Goal: Task Accomplishment & Management: Complete application form

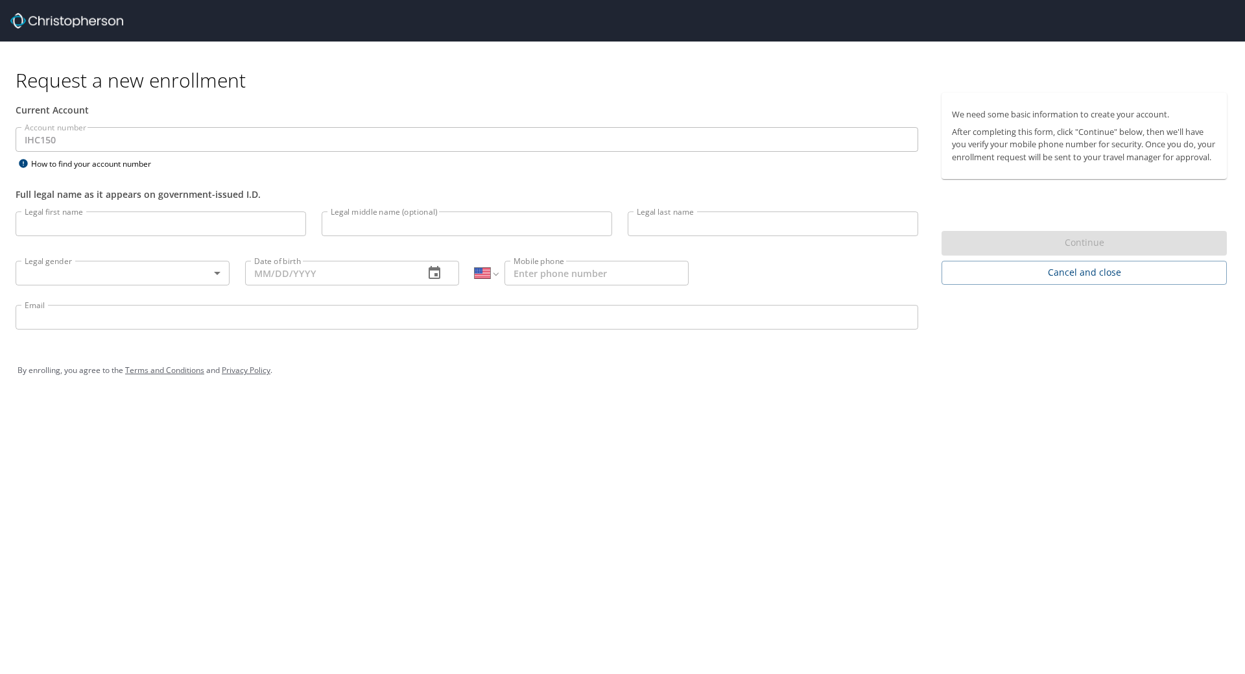
select select "US"
click at [193, 227] on input "Legal first name" at bounding box center [161, 223] width 291 height 25
type input "Karlia"
type input "M"
type input "Amiel"
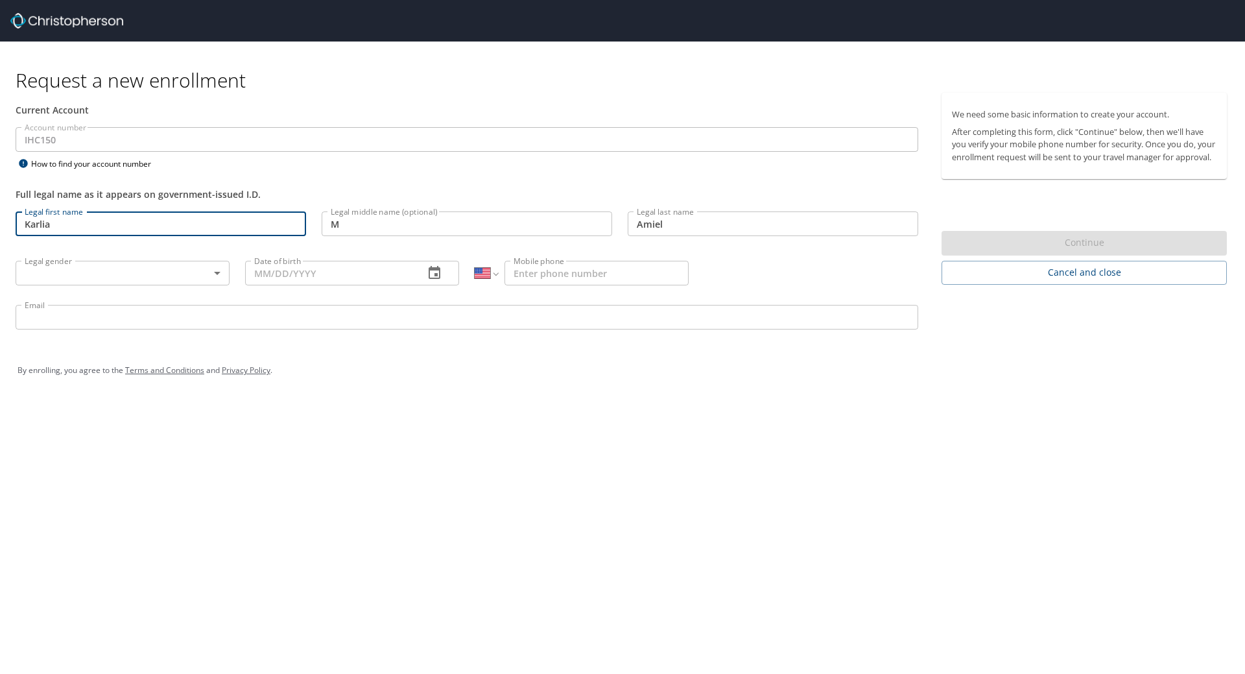
type input "[PHONE_NUMBER]"
click at [130, 278] on body "Request a new enrollment Current Account Account number IHC150 Account number H…" at bounding box center [622, 337] width 1245 height 674
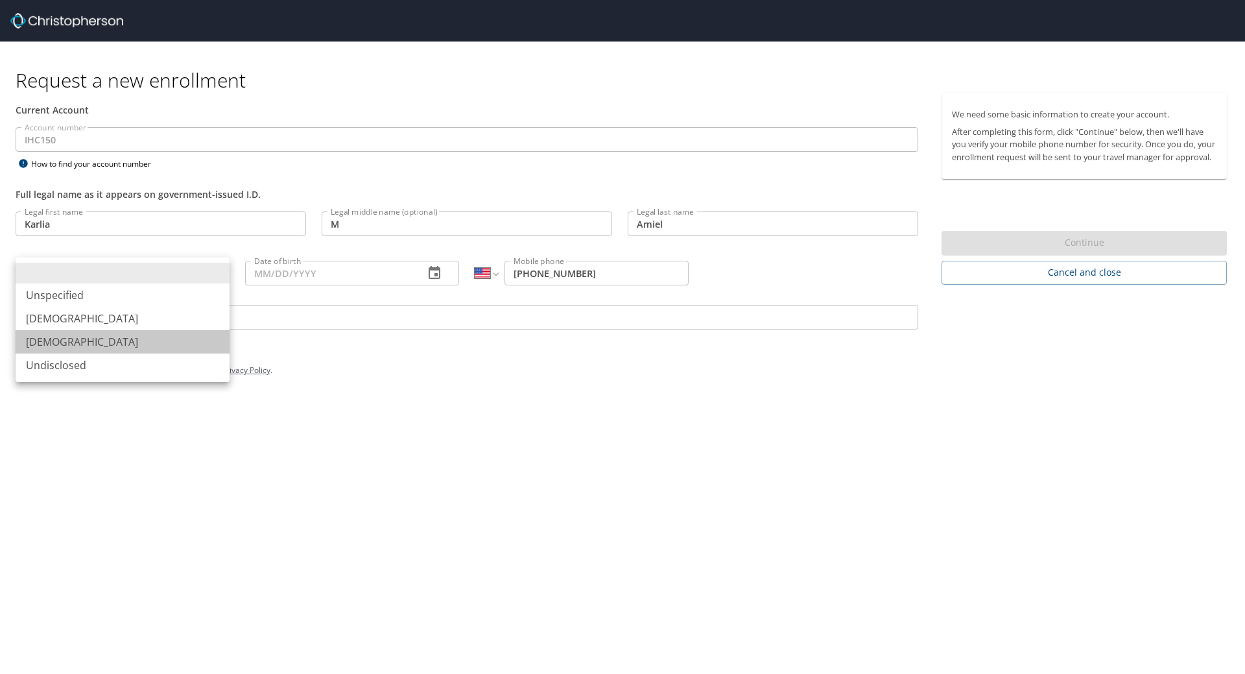
click at [104, 350] on li "[DEMOGRAPHIC_DATA]" at bounding box center [123, 341] width 214 height 23
type input "[DEMOGRAPHIC_DATA]"
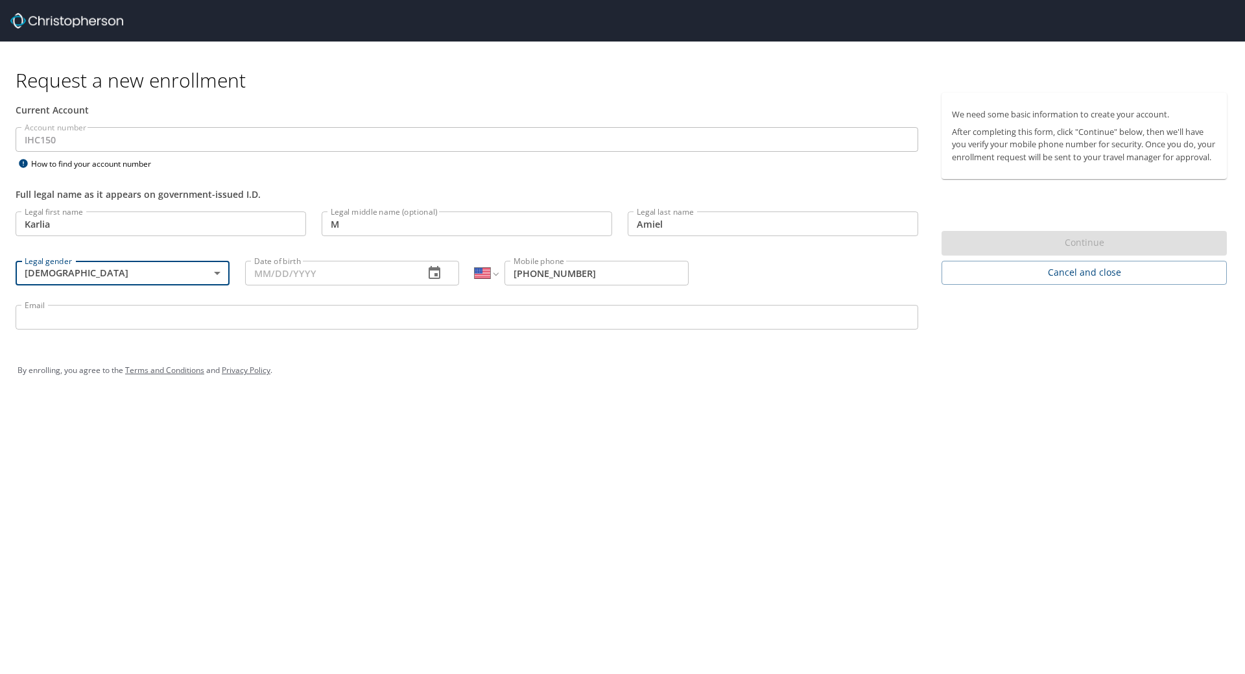
click at [355, 276] on input "Date of birth" at bounding box center [329, 273] width 169 height 25
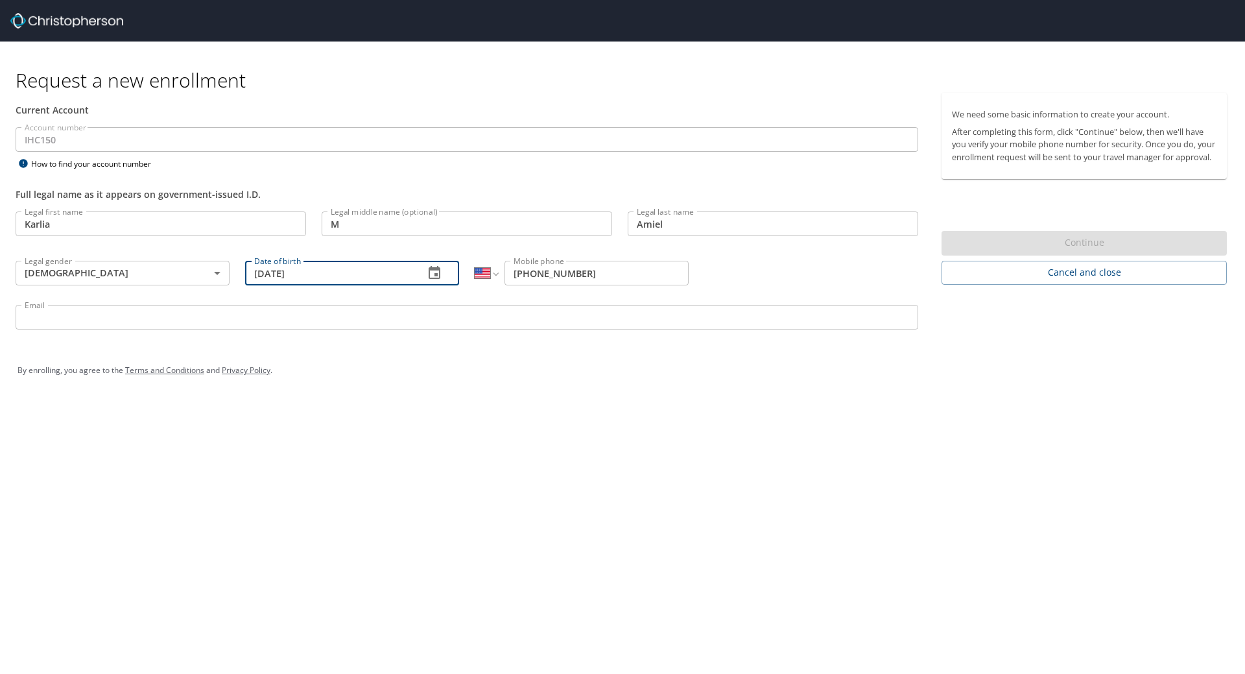
type input "06/08/2001"
click at [375, 332] on p at bounding box center [467, 331] width 903 height 4
click at [383, 320] on input "Email" at bounding box center [467, 317] width 903 height 25
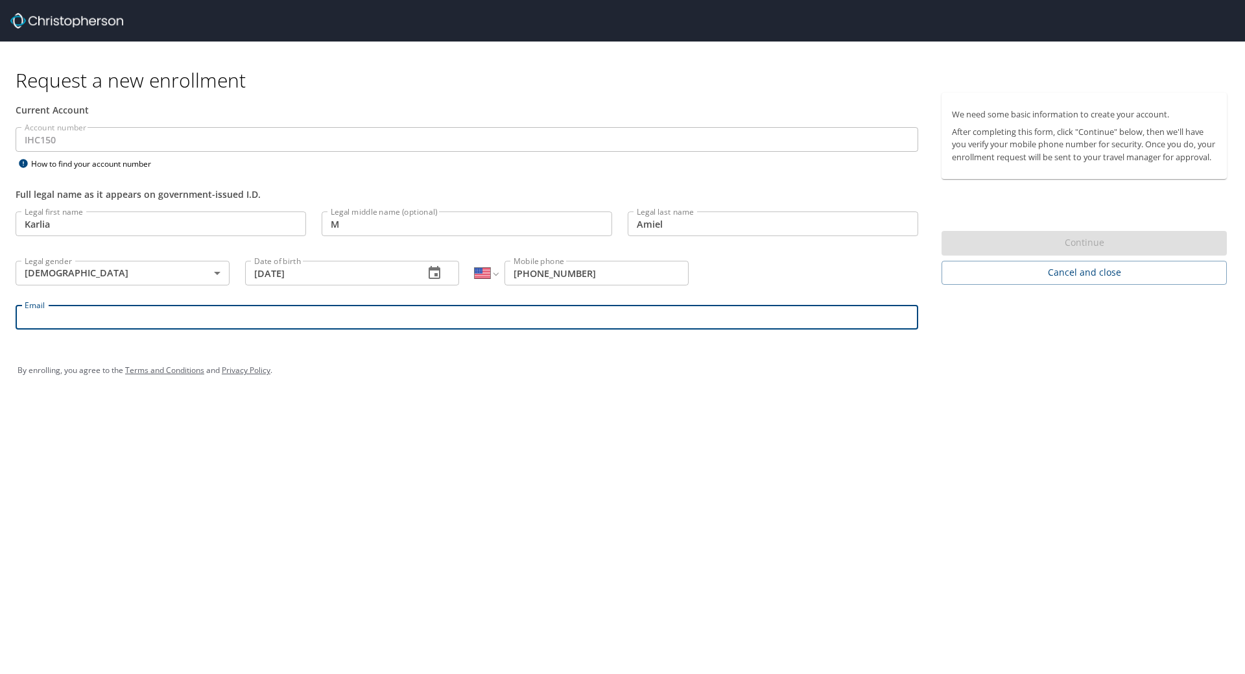
type input "amielk608@gmail.com"
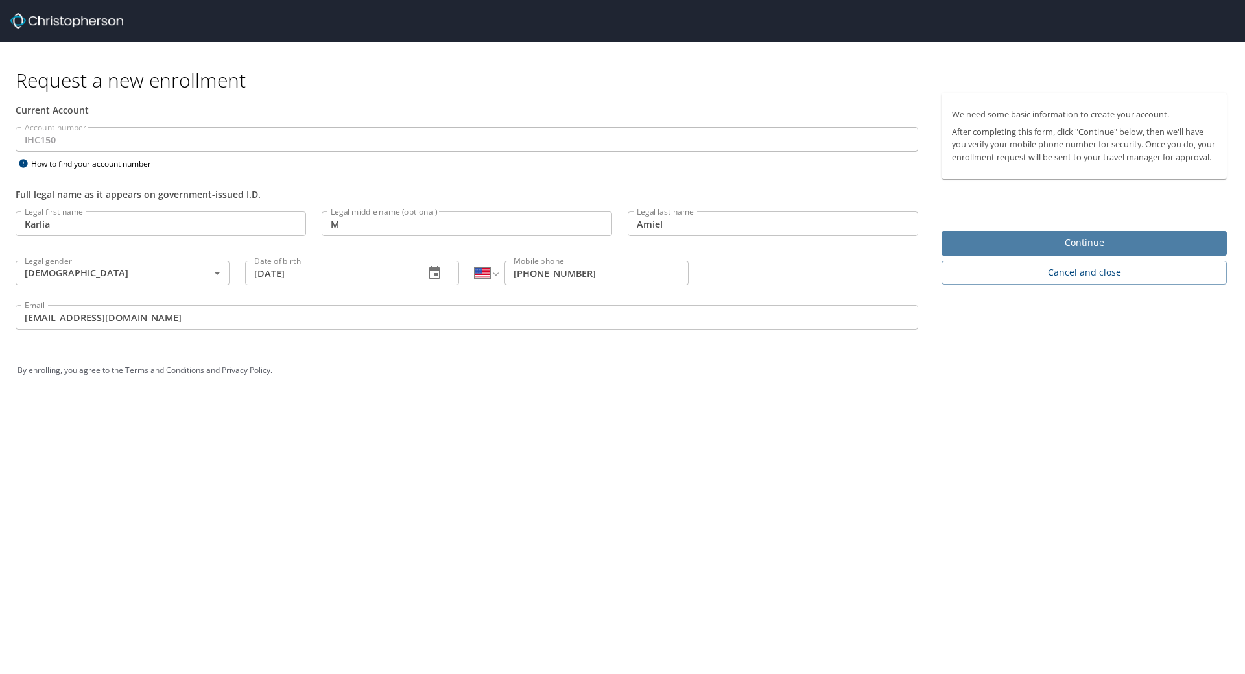
click at [1017, 251] on span "Continue" at bounding box center [1084, 243] width 265 height 16
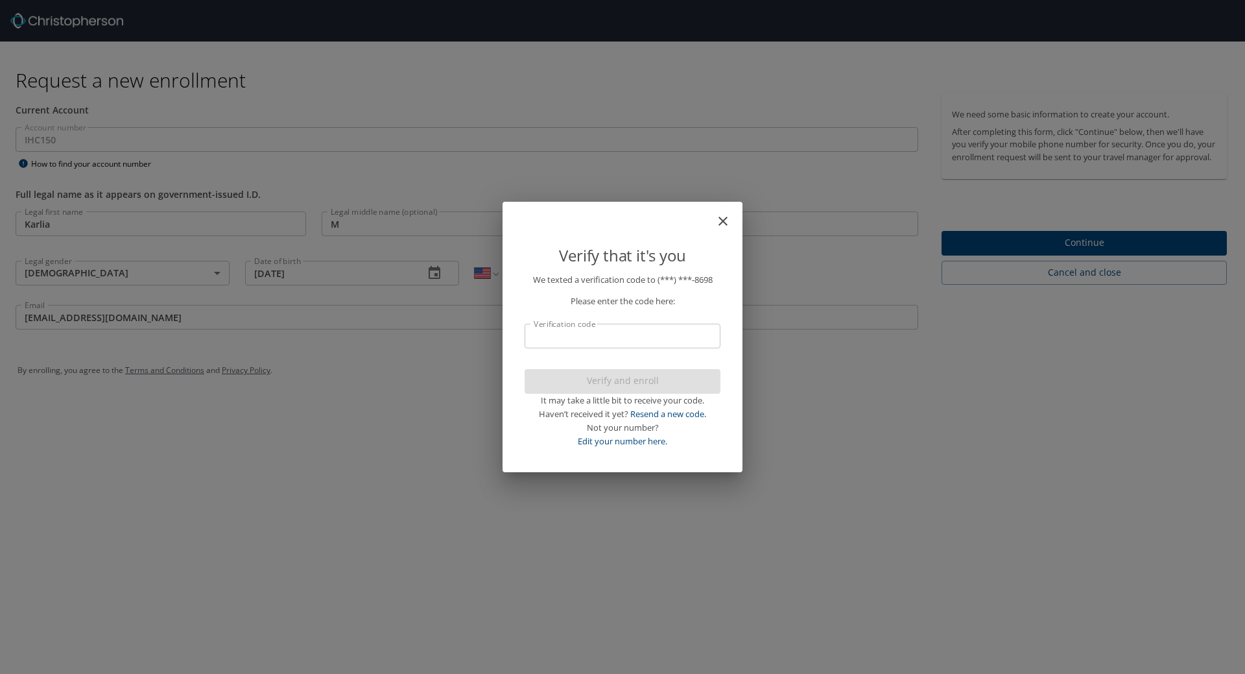
click at [662, 347] on input "Verification code" at bounding box center [623, 336] width 196 height 25
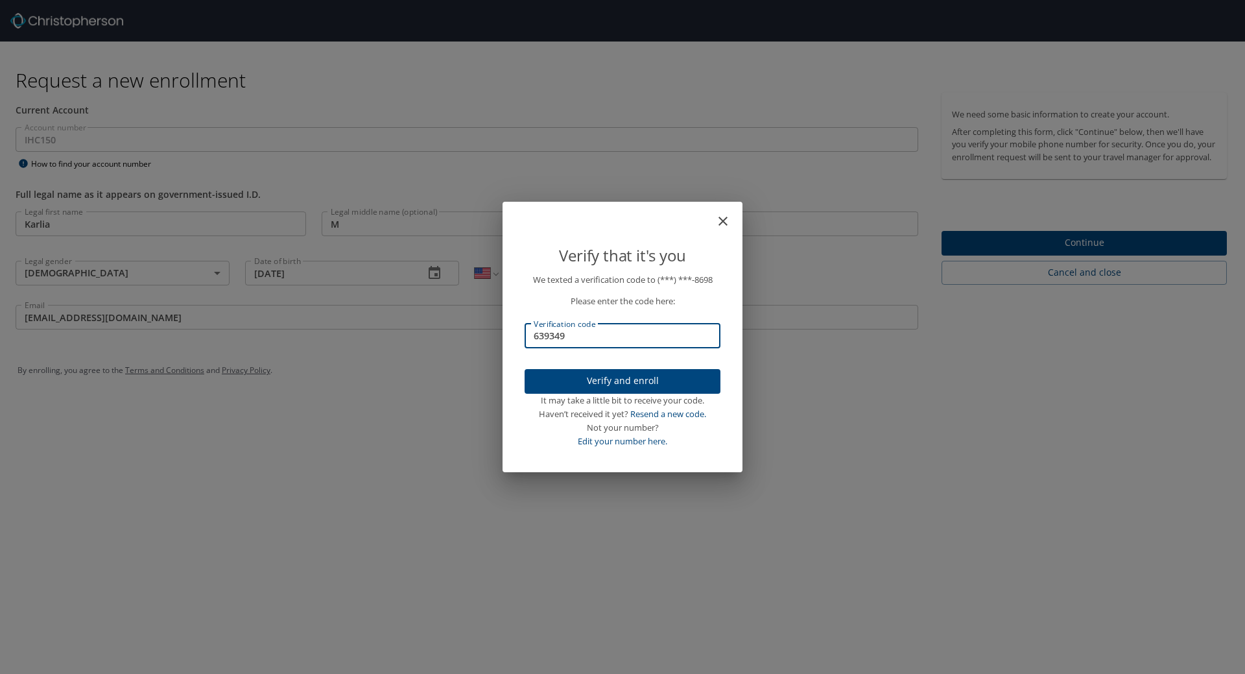
type input "639349"
click at [634, 384] on span "Verify and enroll" at bounding box center [622, 381] width 175 height 16
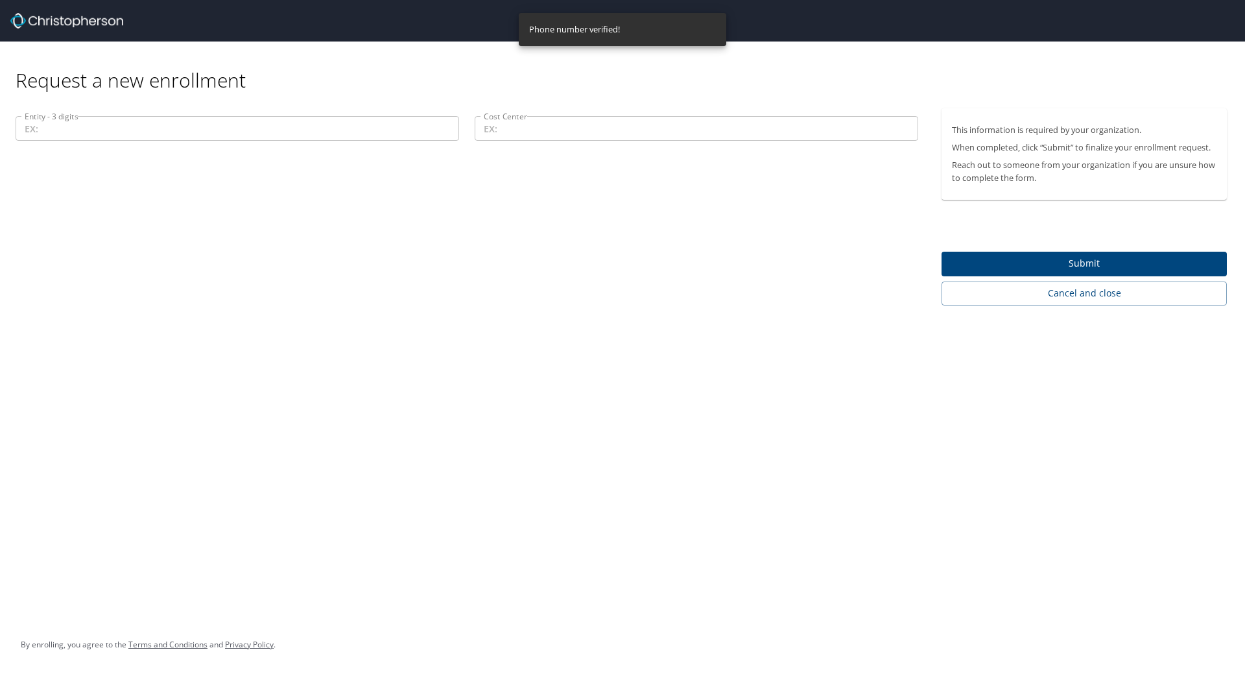
click at [530, 128] on input "Cost Center" at bounding box center [697, 128] width 444 height 25
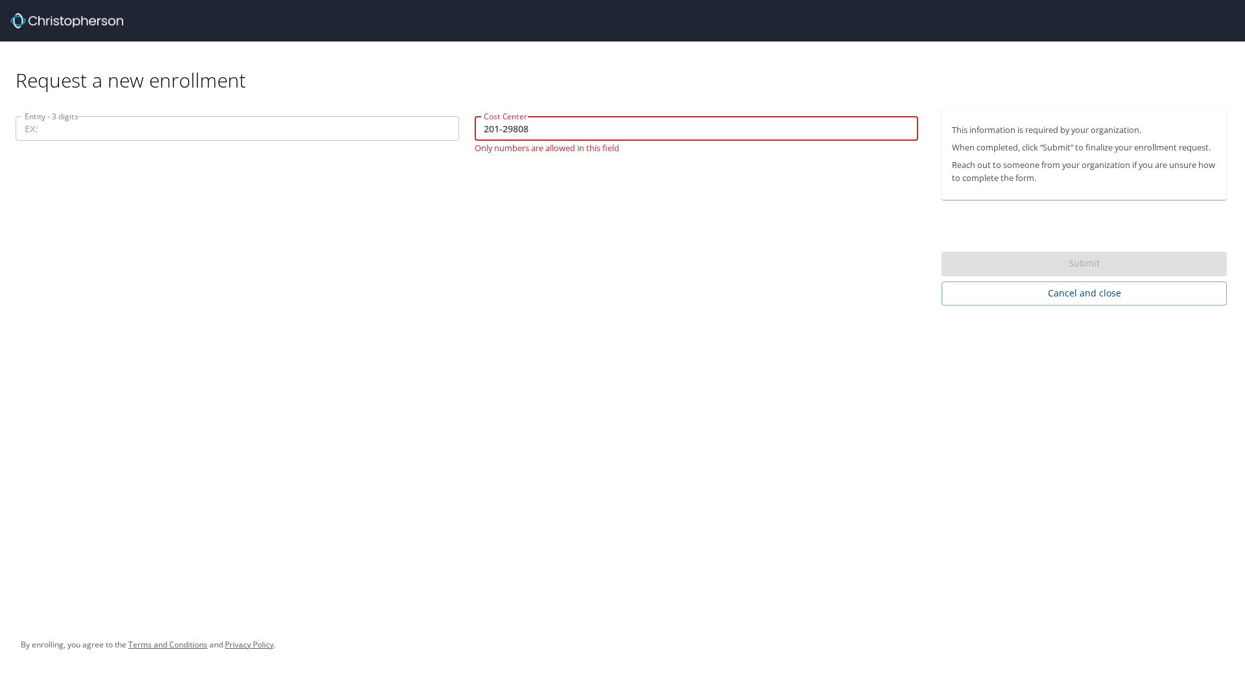
click at [503, 130] on input "201-29808" at bounding box center [697, 128] width 444 height 25
click at [658, 132] on input "20129808" at bounding box center [697, 128] width 444 height 25
type input "20129808"
click at [312, 126] on input "Entity - 3 digits" at bounding box center [238, 128] width 444 height 25
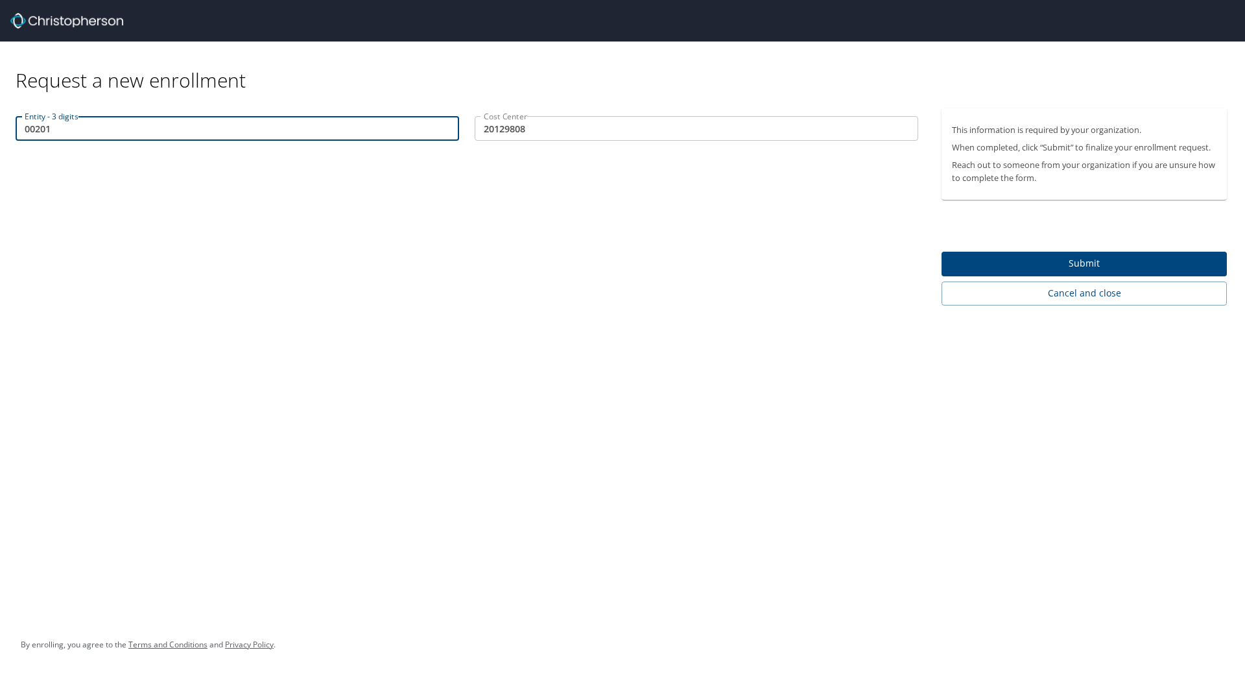
type input "00201"
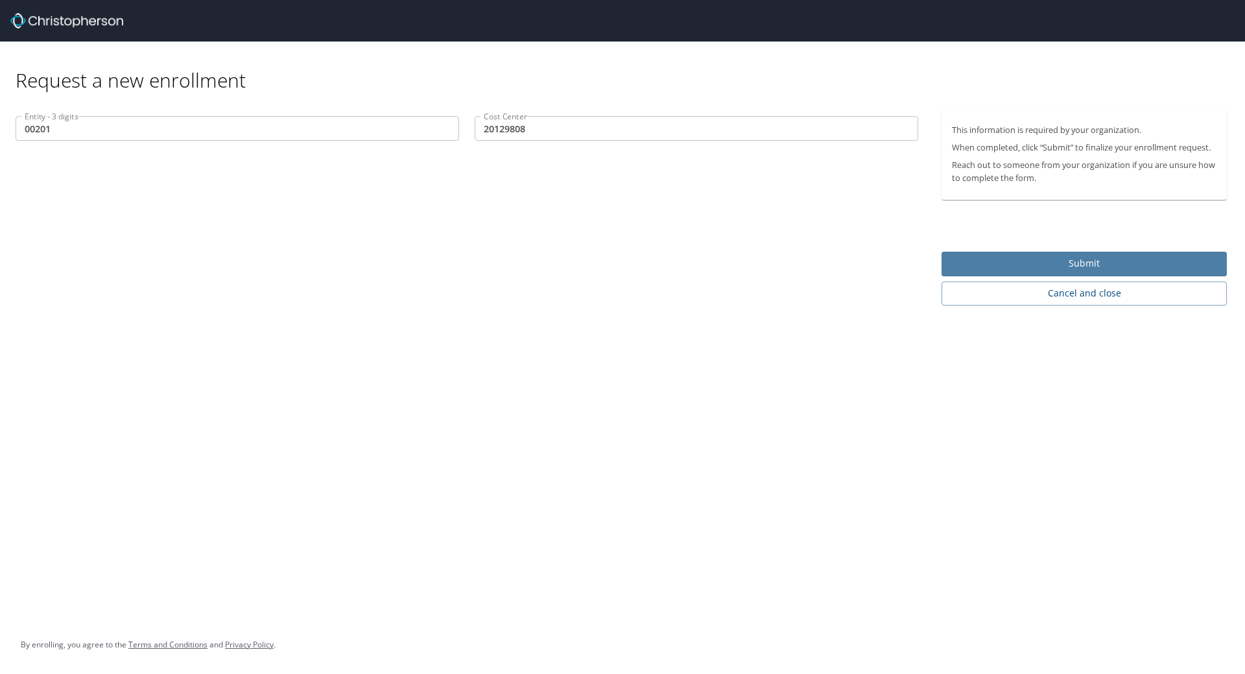
click at [1065, 267] on span "Submit" at bounding box center [1084, 264] width 265 height 16
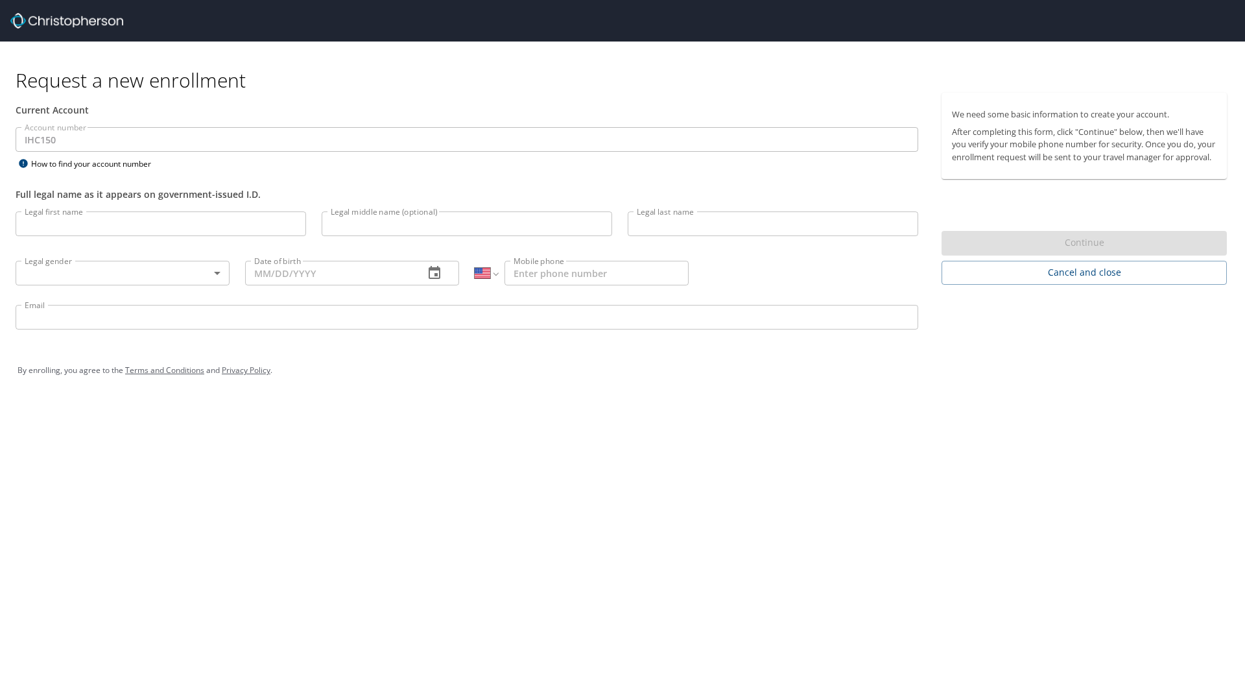
select select "US"
click at [147, 225] on input "Legal first name" at bounding box center [161, 223] width 291 height 25
type input "Karlia"
type input "M"
type input "Amiel"
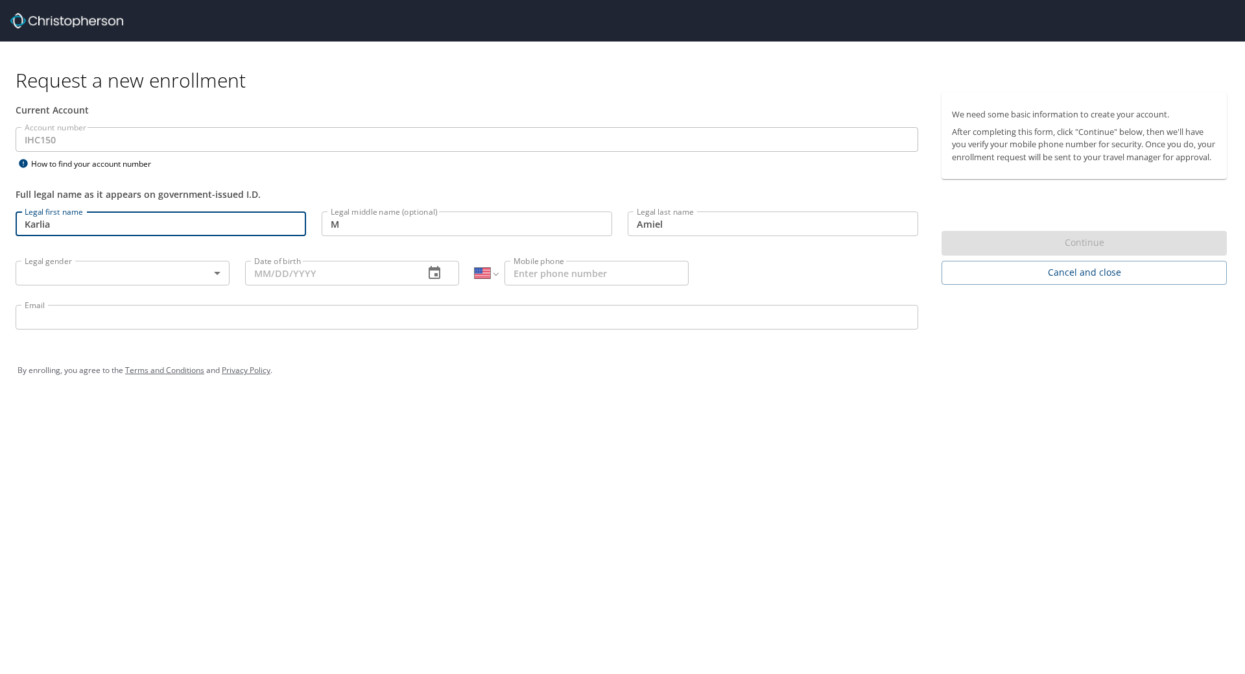
type input "[PHONE_NUMBER]"
click at [148, 270] on body "Request a new enrollment Current Account Account number IHC150 Account number H…" at bounding box center [622, 337] width 1245 height 674
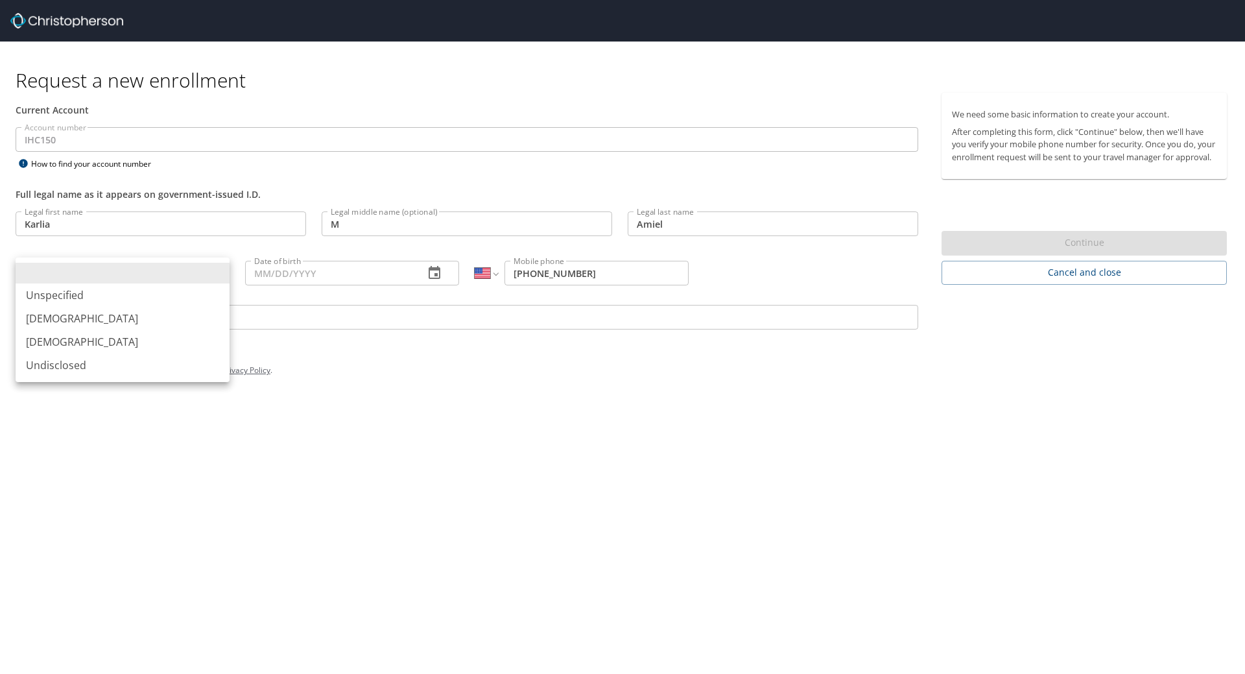
click at [132, 351] on li "[DEMOGRAPHIC_DATA]" at bounding box center [123, 341] width 214 height 23
type input "[DEMOGRAPHIC_DATA]"
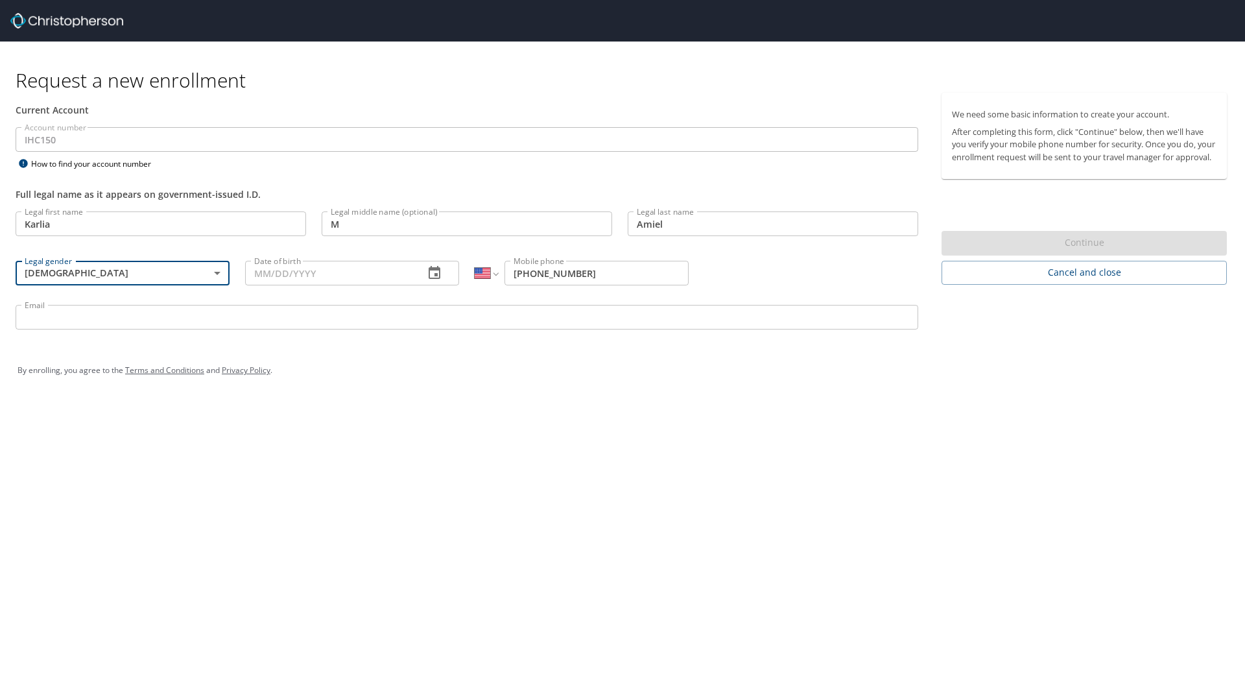
click at [394, 280] on input "Date of birth" at bounding box center [329, 273] width 169 height 25
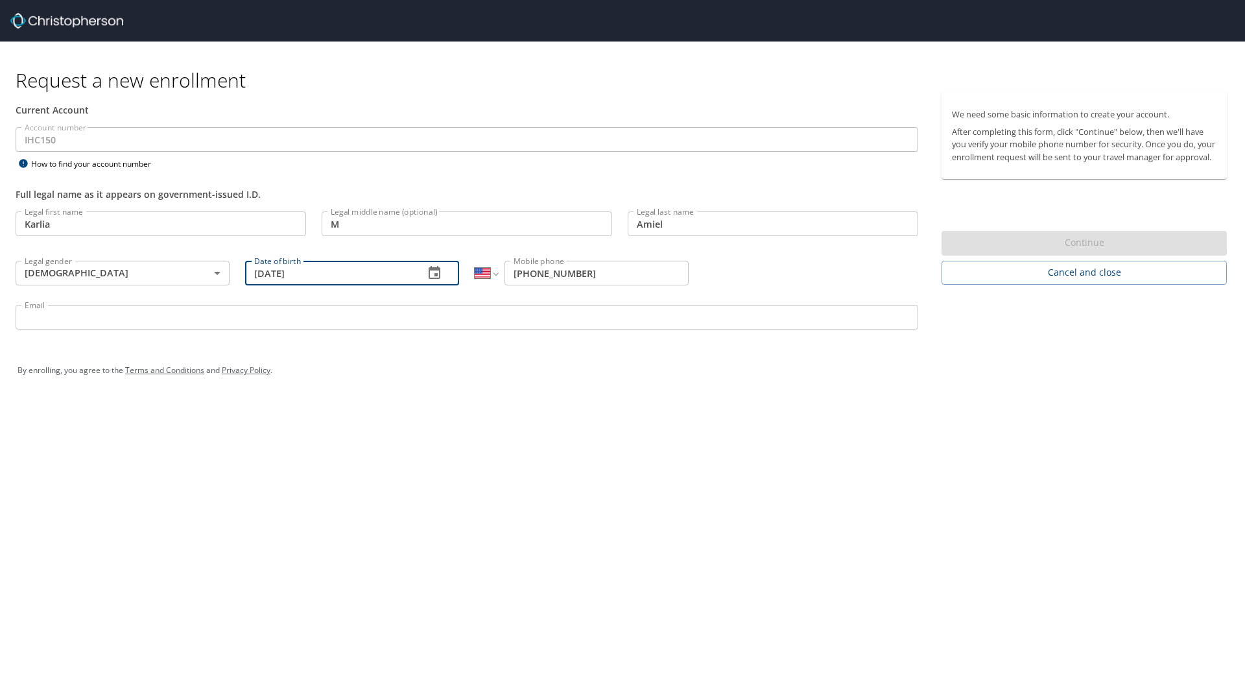
type input "06/08/2001"
click at [386, 321] on input "Email" at bounding box center [467, 317] width 903 height 25
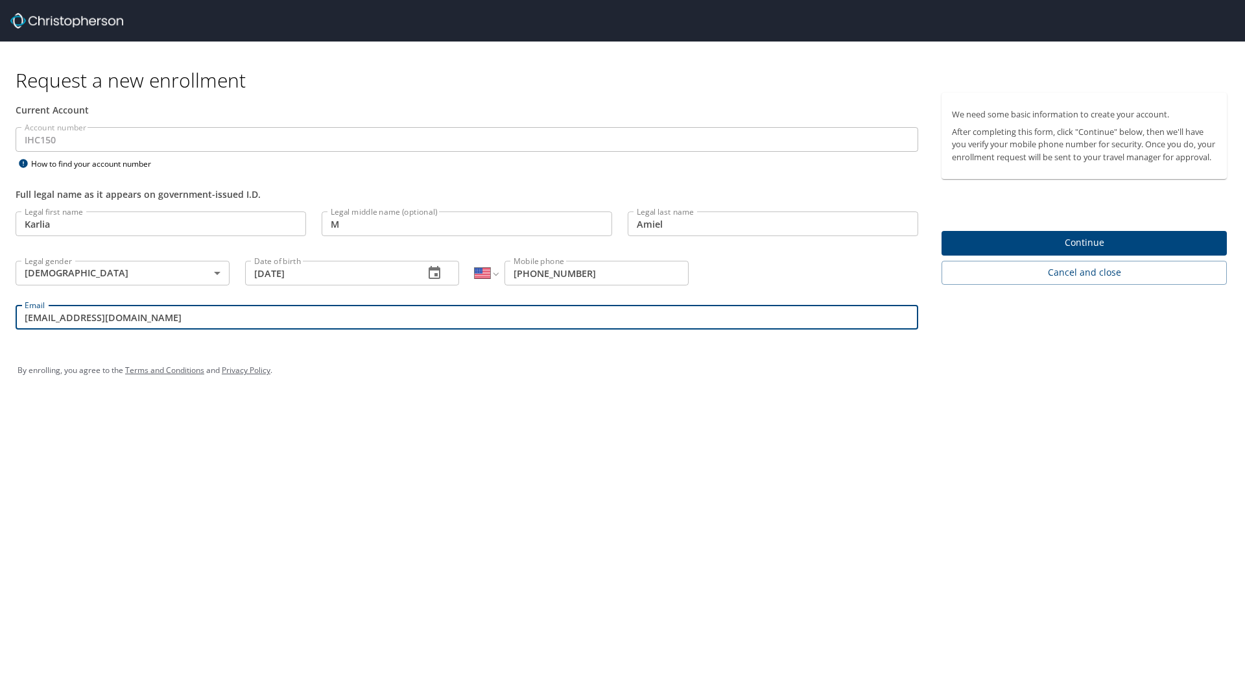
type input "karlia.amiel@imail.org"
click at [986, 247] on span "Continue" at bounding box center [1084, 243] width 265 height 16
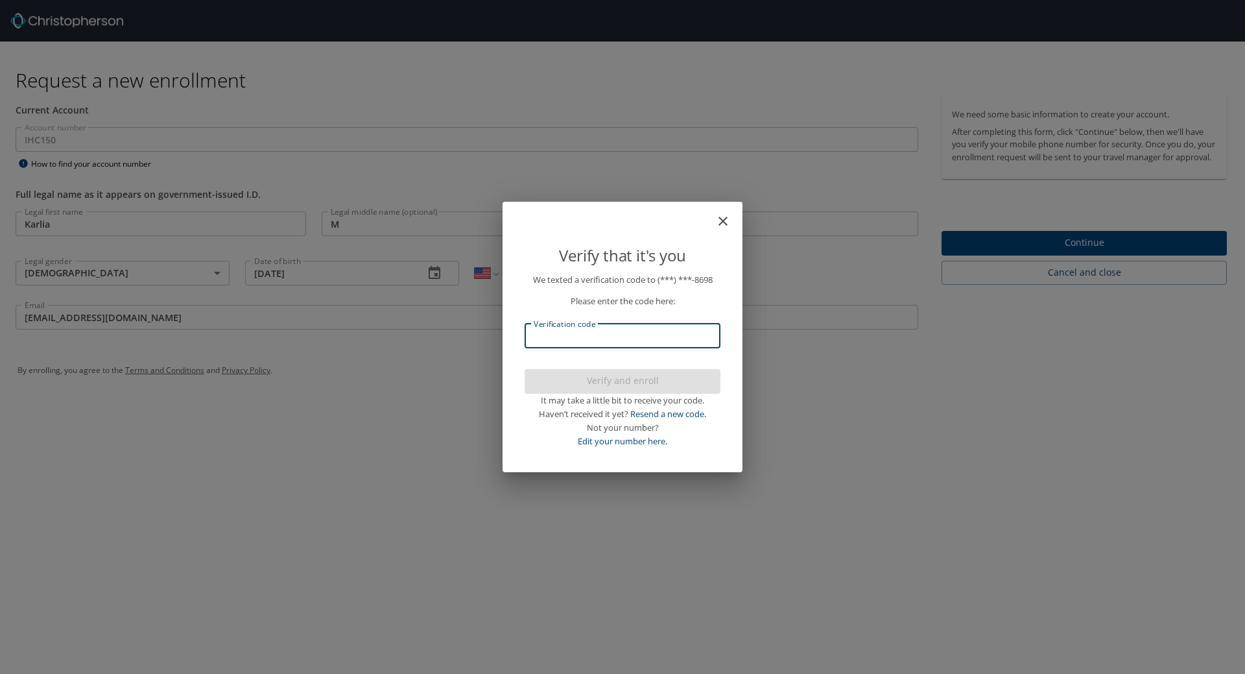
click at [691, 339] on input "Verification code" at bounding box center [623, 336] width 196 height 25
type input "028530"
click at [633, 376] on span "Verify and enroll" at bounding box center [622, 381] width 175 height 16
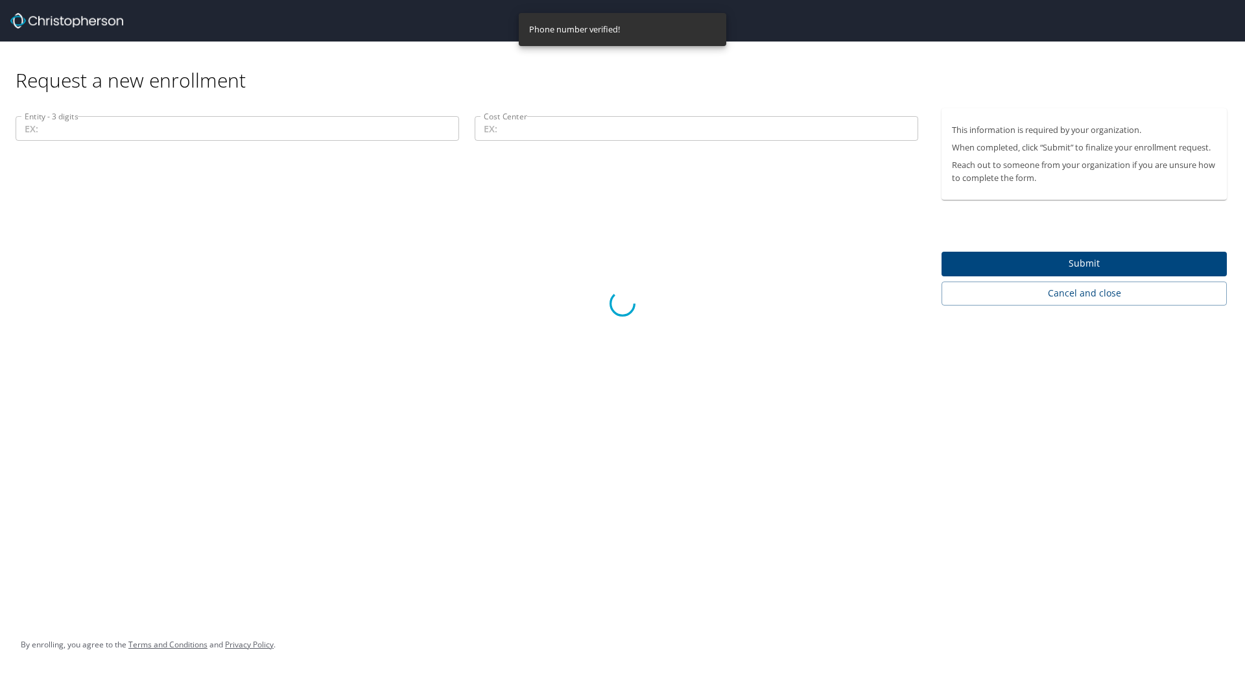
click at [571, 117] on div at bounding box center [622, 303] width 1245 height 741
click at [248, 130] on div at bounding box center [622, 303] width 1245 height 741
click at [580, 324] on div at bounding box center [622, 303] width 1245 height 741
click at [1046, 304] on div at bounding box center [622, 303] width 1245 height 741
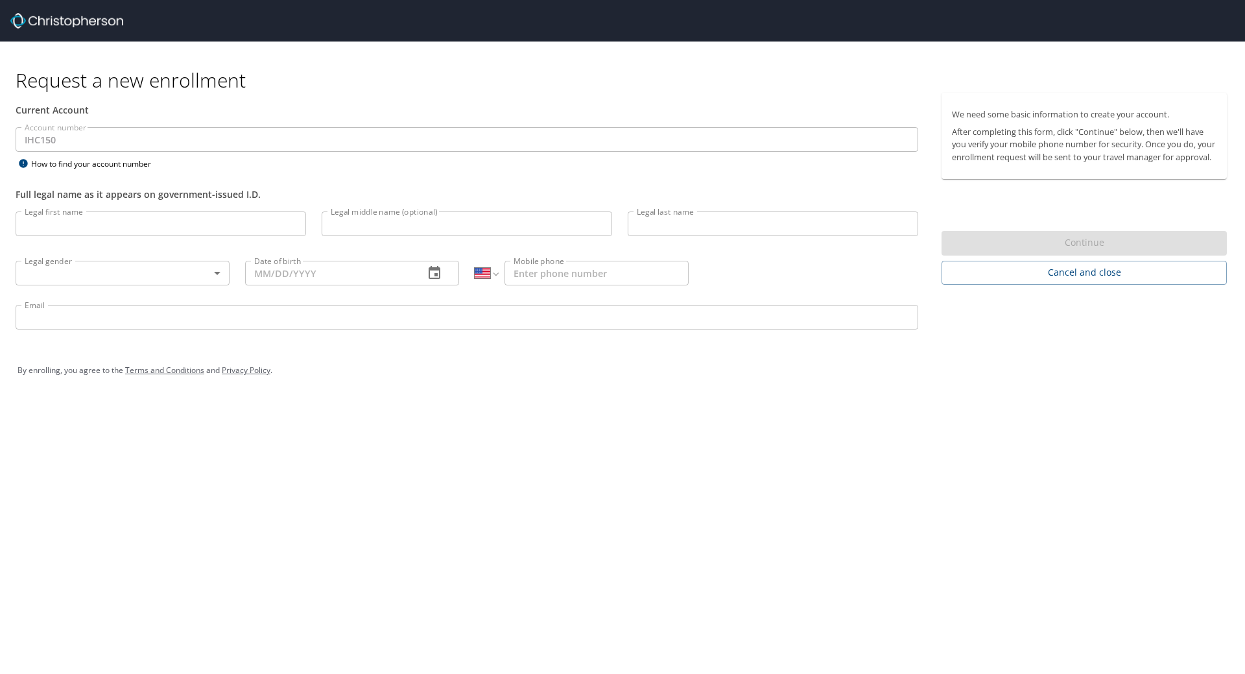
select select "US"
click at [198, 230] on input "Legal first name" at bounding box center [161, 223] width 291 height 25
type input "Karlia"
type input "M"
type input "Amiel"
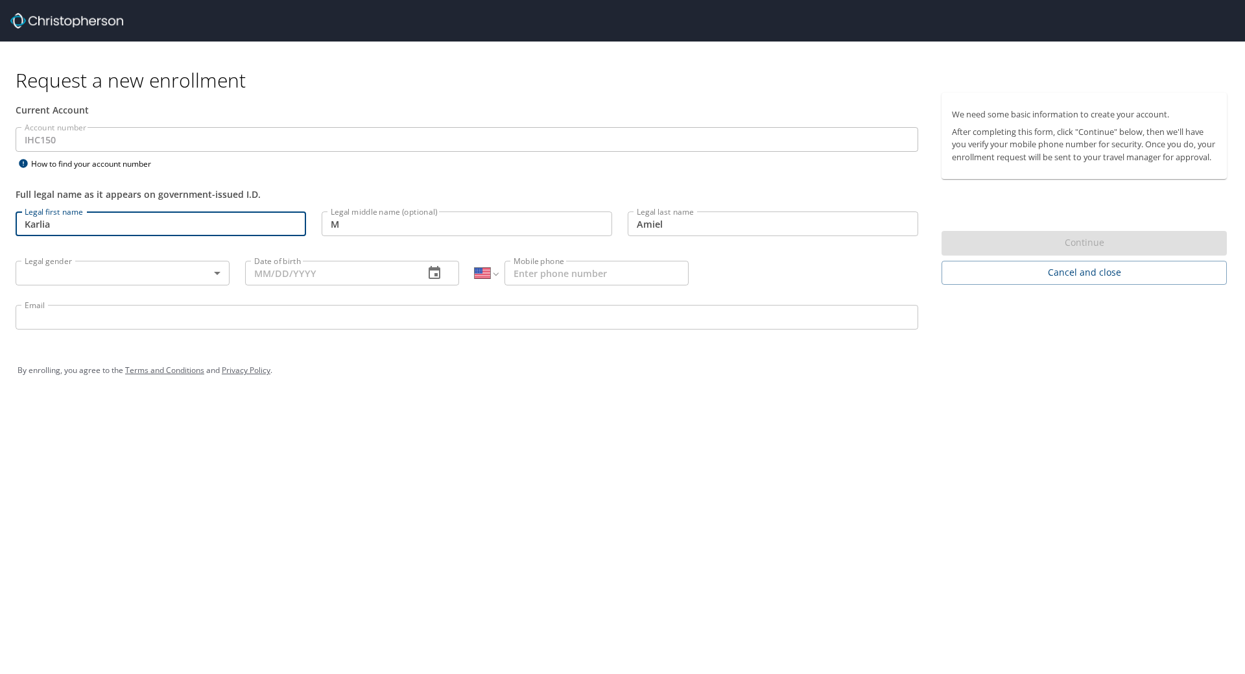
type input "[PHONE_NUMBER]"
click at [152, 272] on body "Request a new enrollment Current Account Account number IHC150 Account number H…" at bounding box center [622, 337] width 1245 height 674
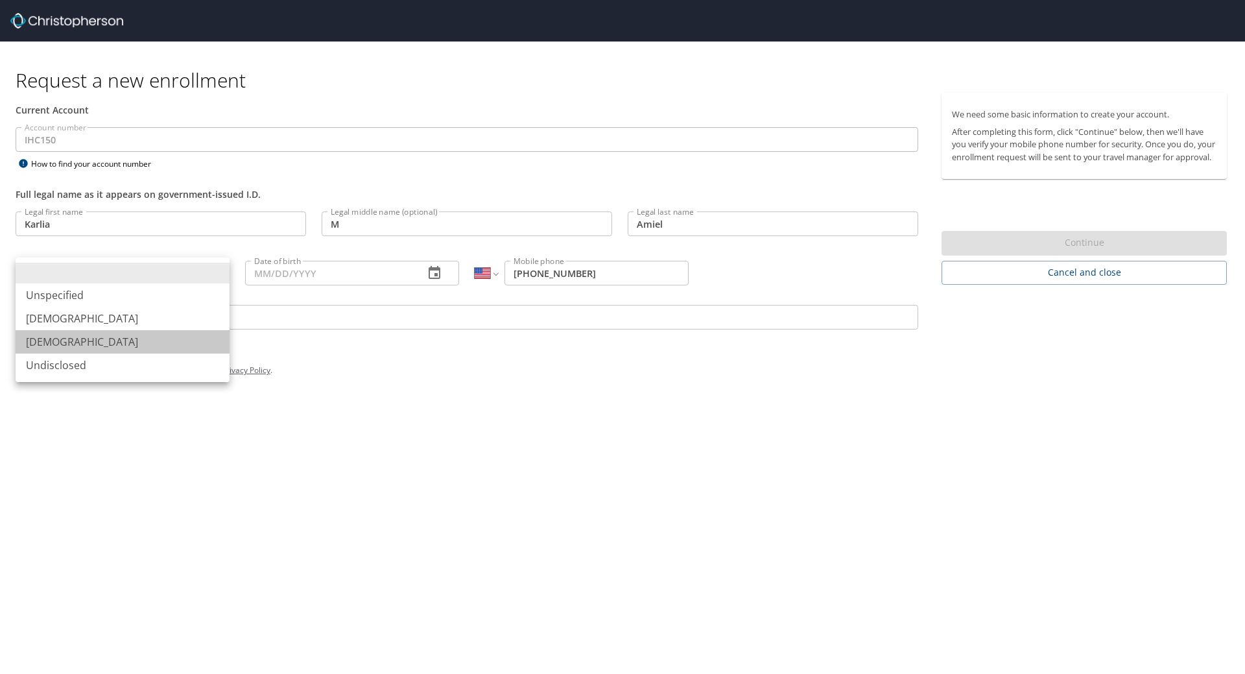
click at [171, 333] on li "[DEMOGRAPHIC_DATA]" at bounding box center [123, 341] width 214 height 23
type input "[DEMOGRAPHIC_DATA]"
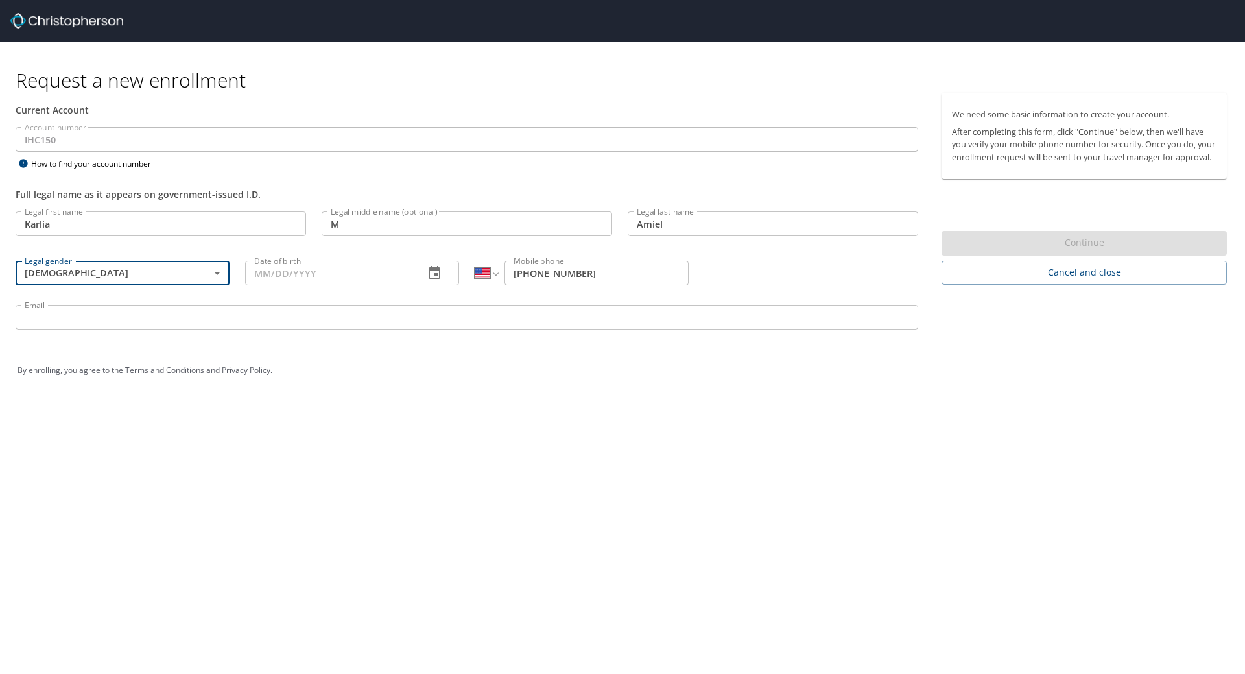
click at [319, 275] on input "Date of birth" at bounding box center [329, 273] width 169 height 25
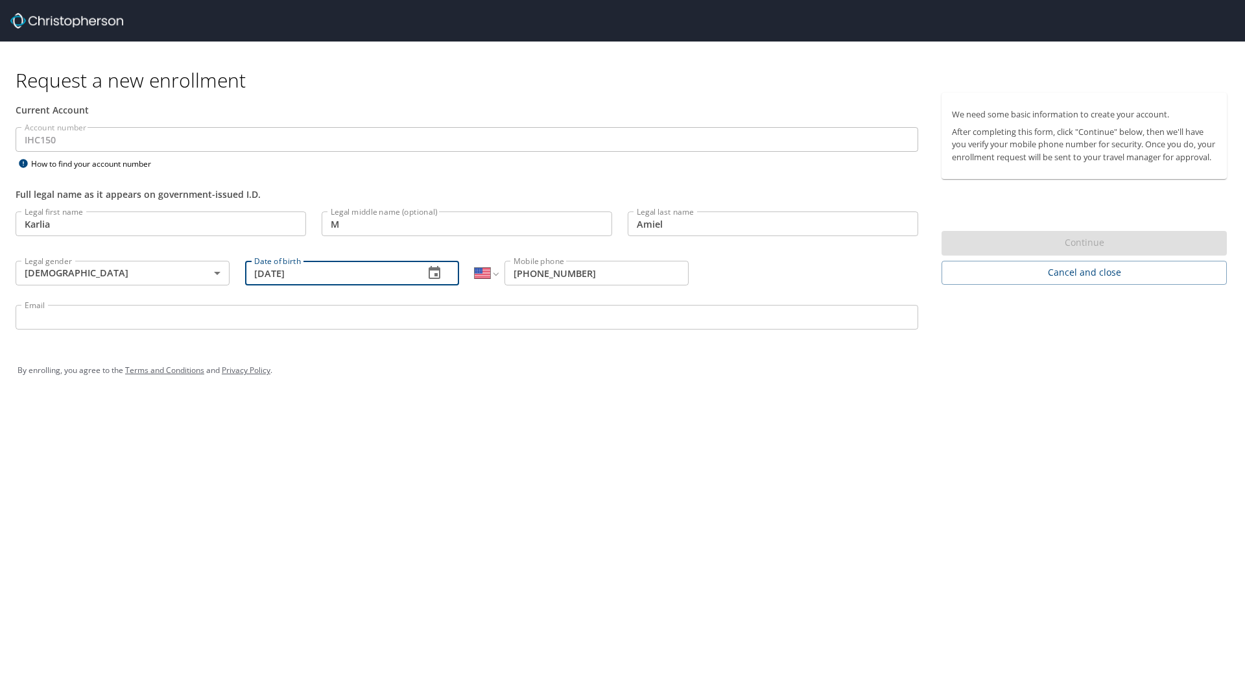
type input "06/08/2001"
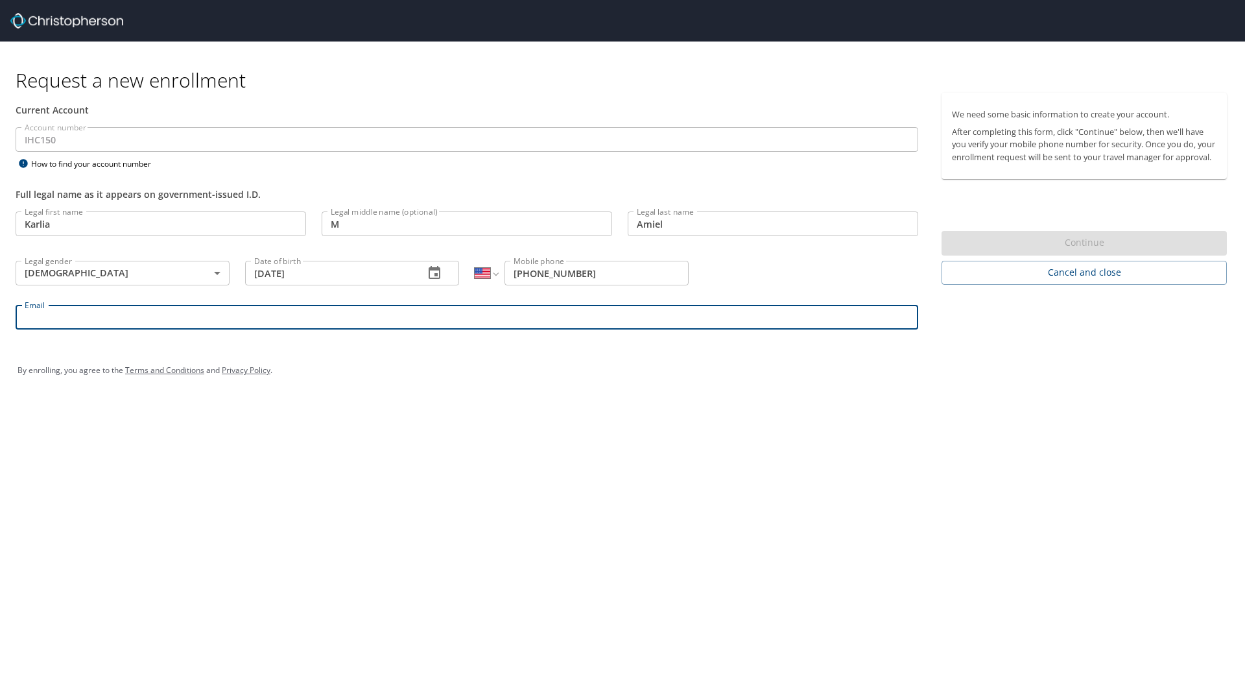
drag, startPoint x: 307, startPoint y: 320, endPoint x: 215, endPoint y: 339, distance: 94.0
click at [307, 320] on input "Email" at bounding box center [467, 317] width 903 height 25
type input "karlia.amiel@imail.org"
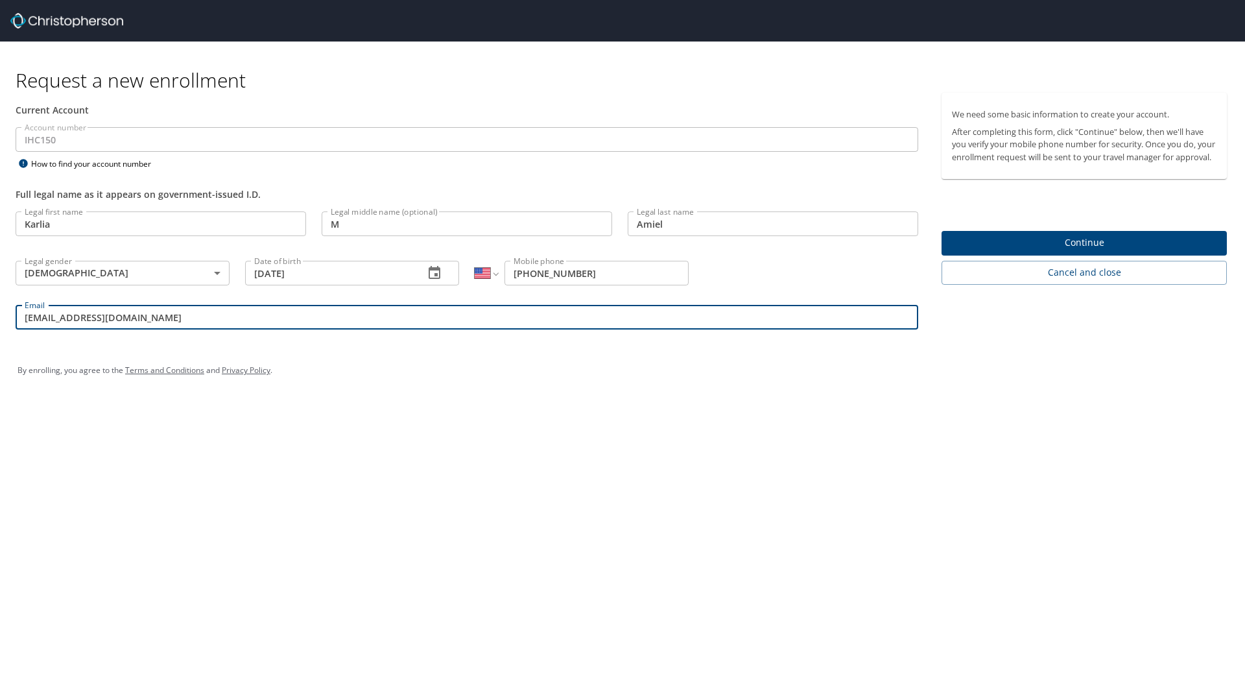
click at [442, 230] on input "M" at bounding box center [467, 223] width 291 height 25
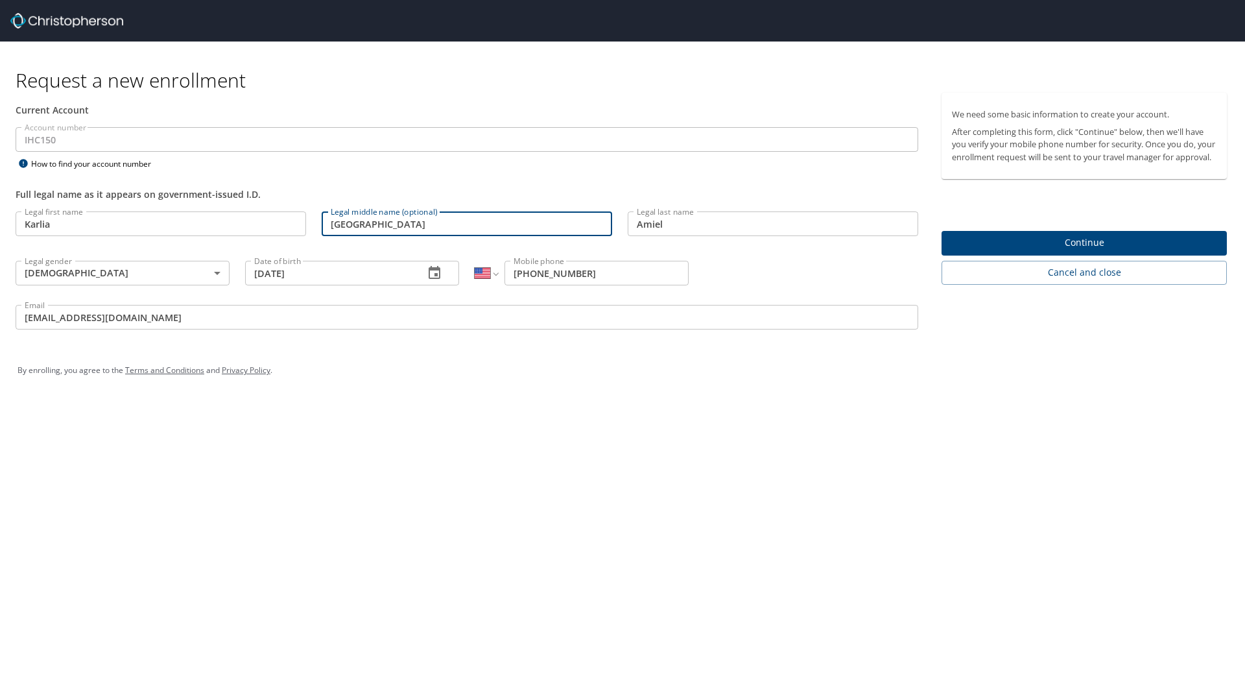
type input "[GEOGRAPHIC_DATA]"
click at [1084, 251] on span "Continue" at bounding box center [1084, 243] width 265 height 16
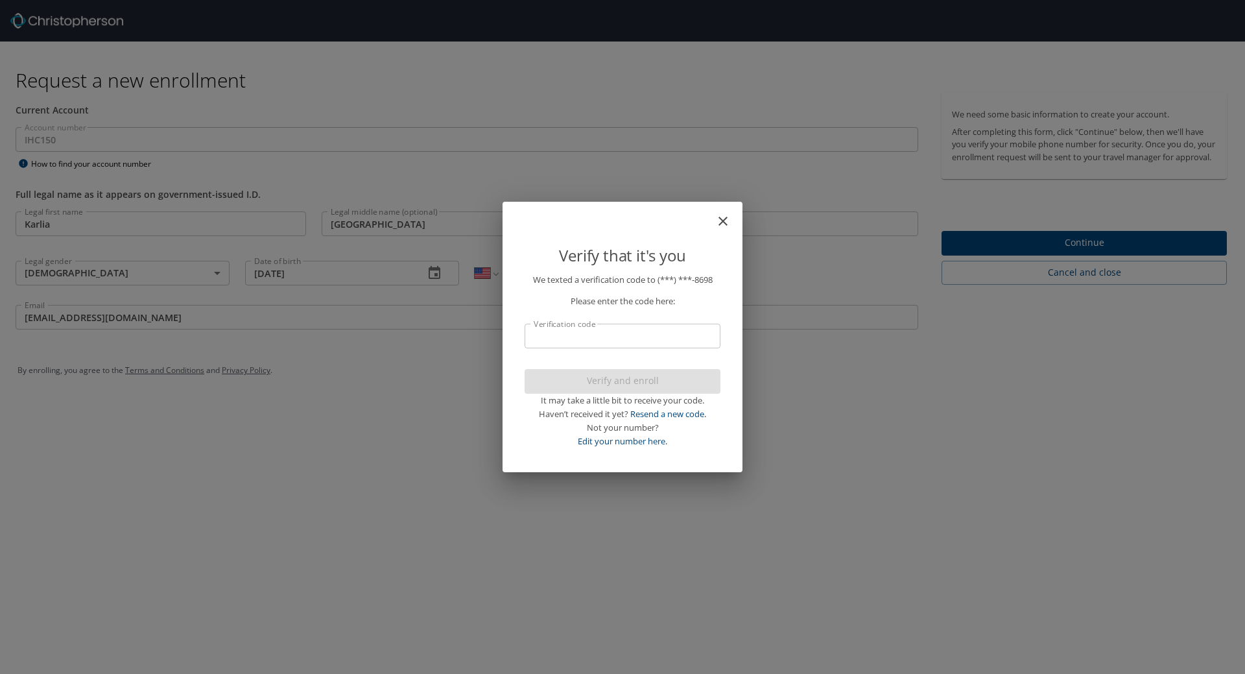
click at [681, 331] on input "Verification code" at bounding box center [623, 336] width 196 height 25
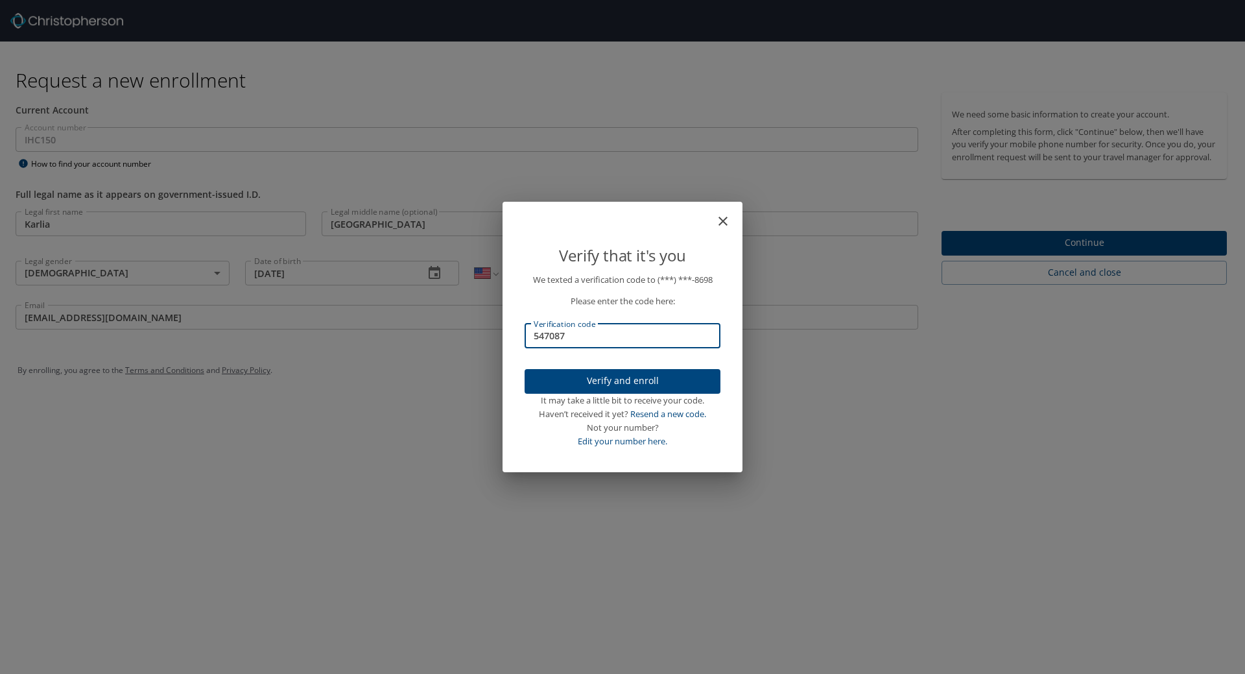
type input "547087"
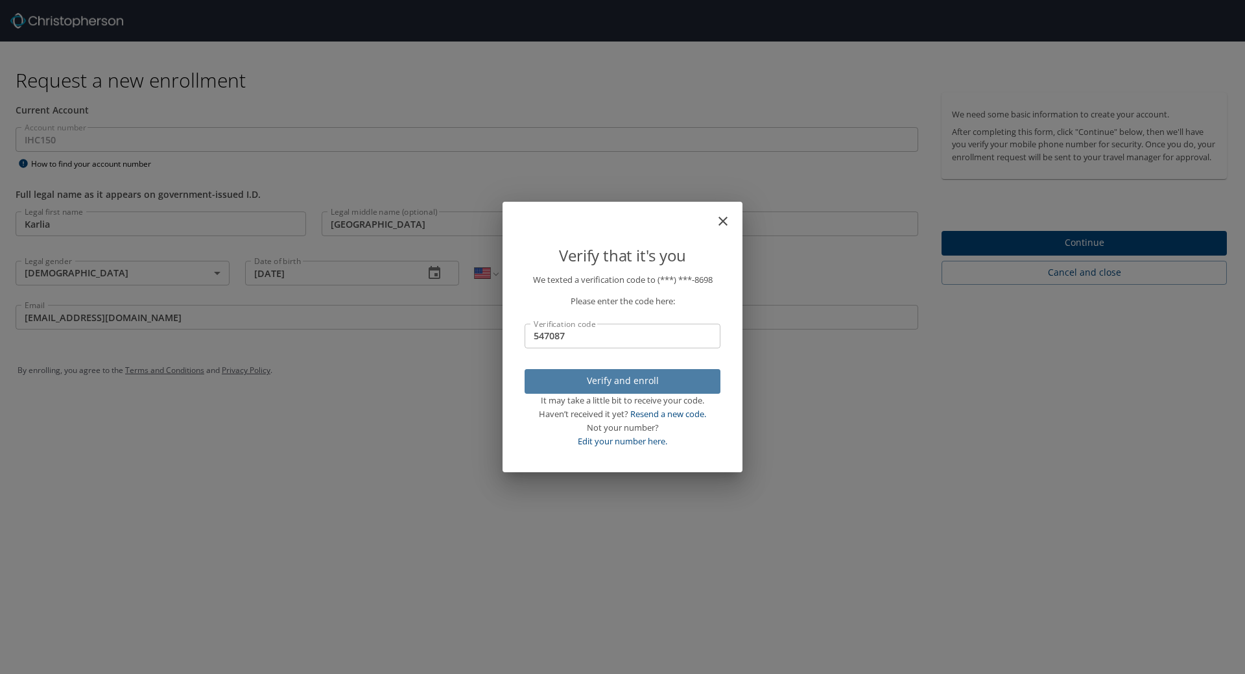
click at [682, 376] on span "Verify and enroll" at bounding box center [622, 381] width 175 height 16
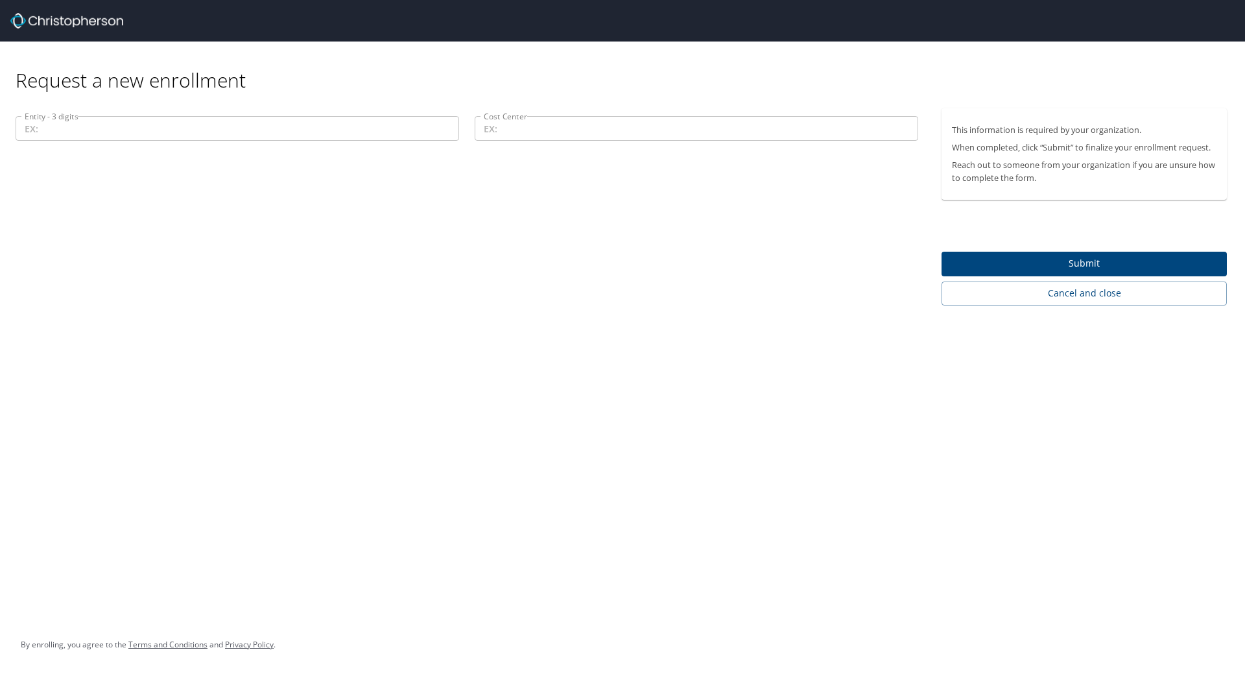
click at [539, 124] on input "Cost Center" at bounding box center [697, 128] width 444 height 25
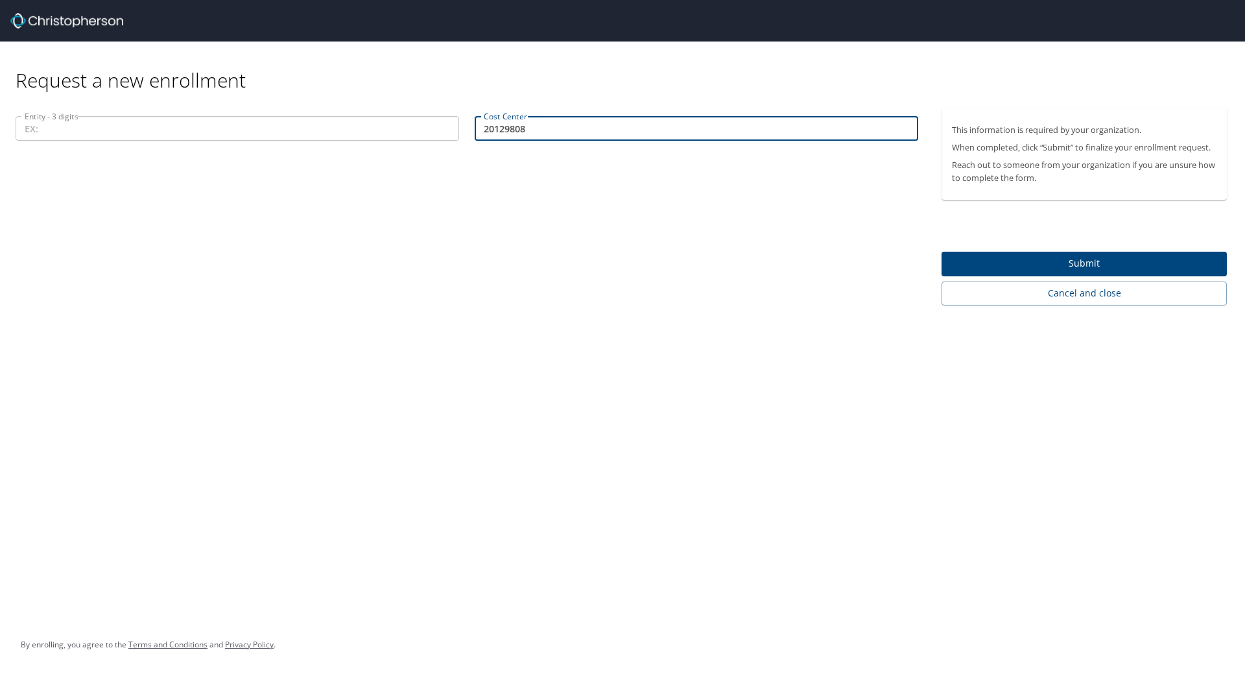
type input "20129808"
click at [328, 136] on input "Entity - 3 digits" at bounding box center [238, 128] width 444 height 25
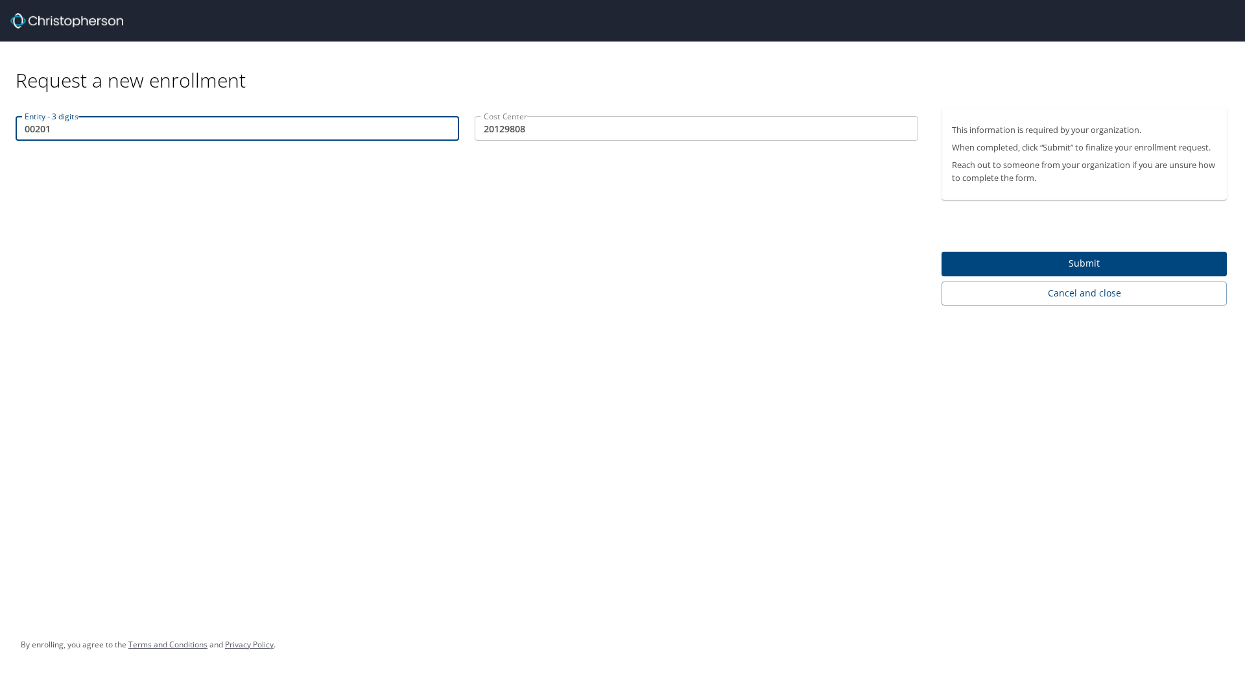
type input "00201"
click at [1002, 268] on span "Submit" at bounding box center [1084, 264] width 265 height 16
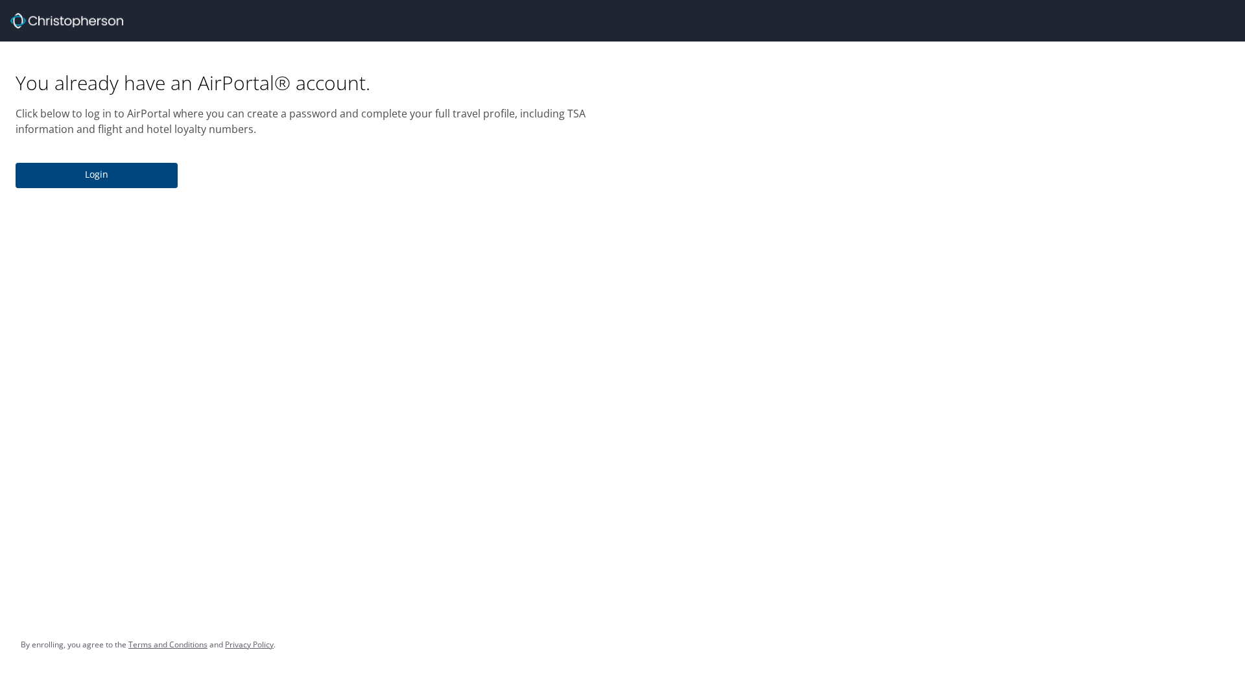
click at [101, 178] on span "Login" at bounding box center [96, 175] width 141 height 16
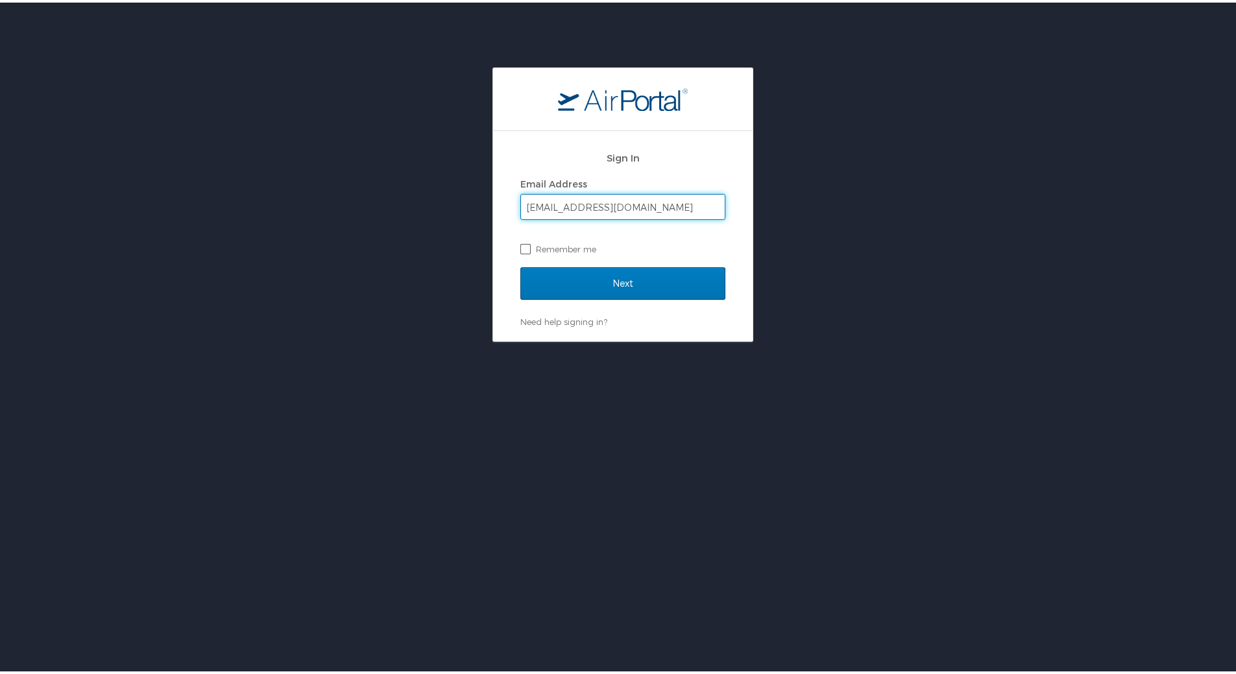
type input "karlia.amiel@imail.org"
click at [534, 243] on label "Remember me" at bounding box center [622, 246] width 205 height 19
click at [529, 243] on input "Remember me" at bounding box center [524, 245] width 8 height 8
checkbox input "true"
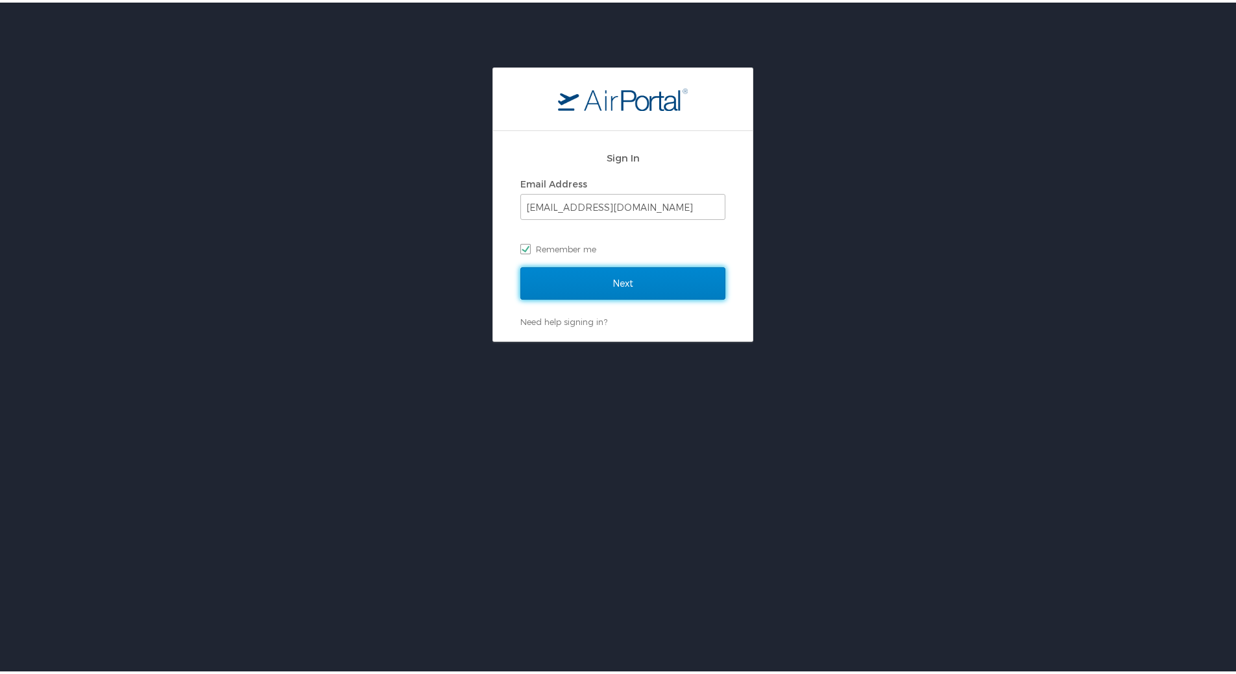
click at [575, 278] on input "Next" at bounding box center [622, 281] width 205 height 32
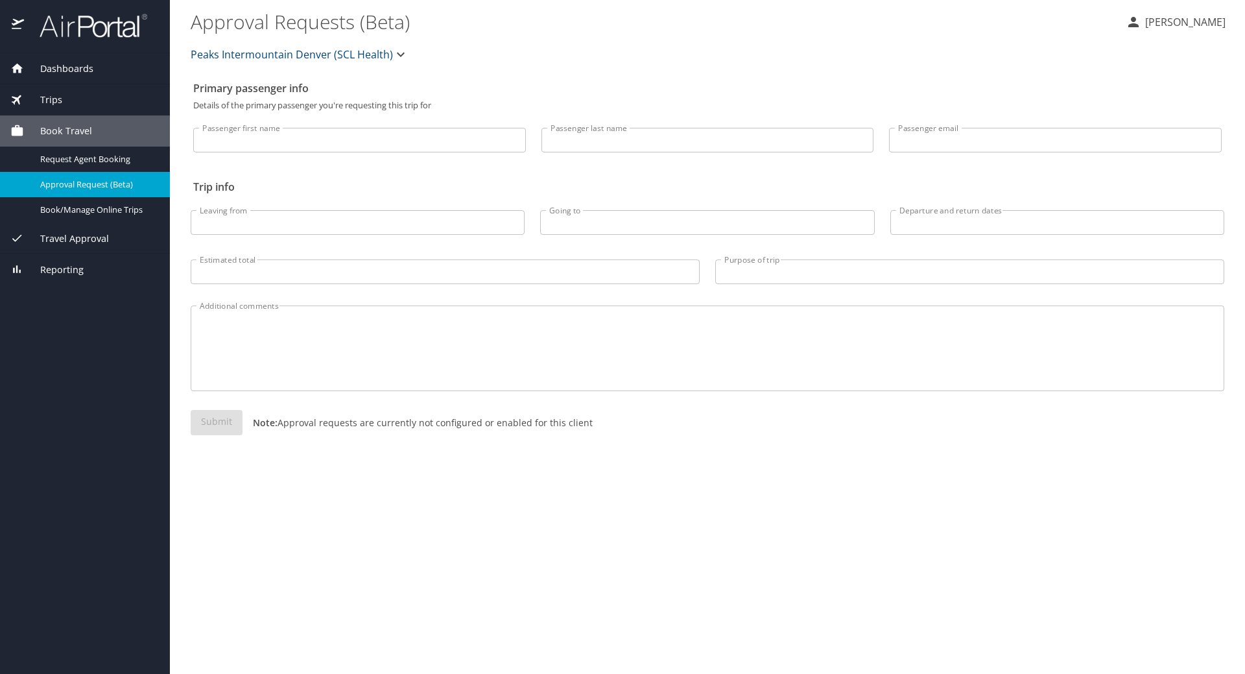
select select "US"
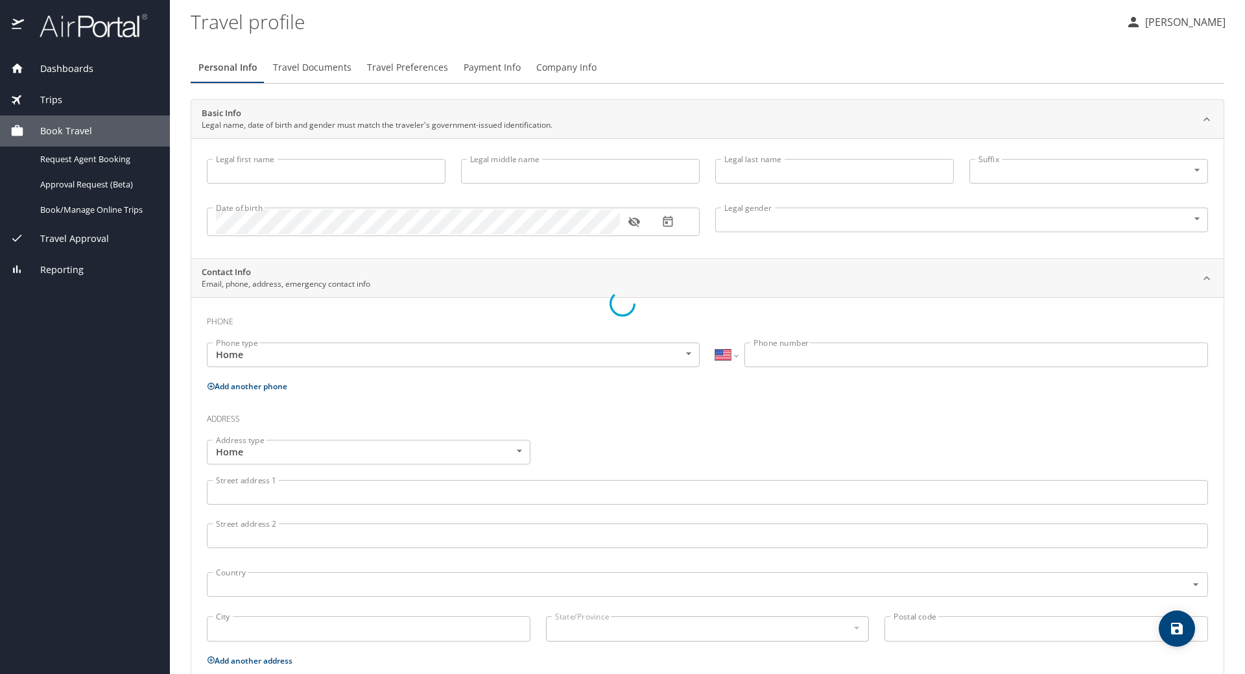
type input "Karlia"
type input "Amiel"
type input "Undisclosed"
select select "US"
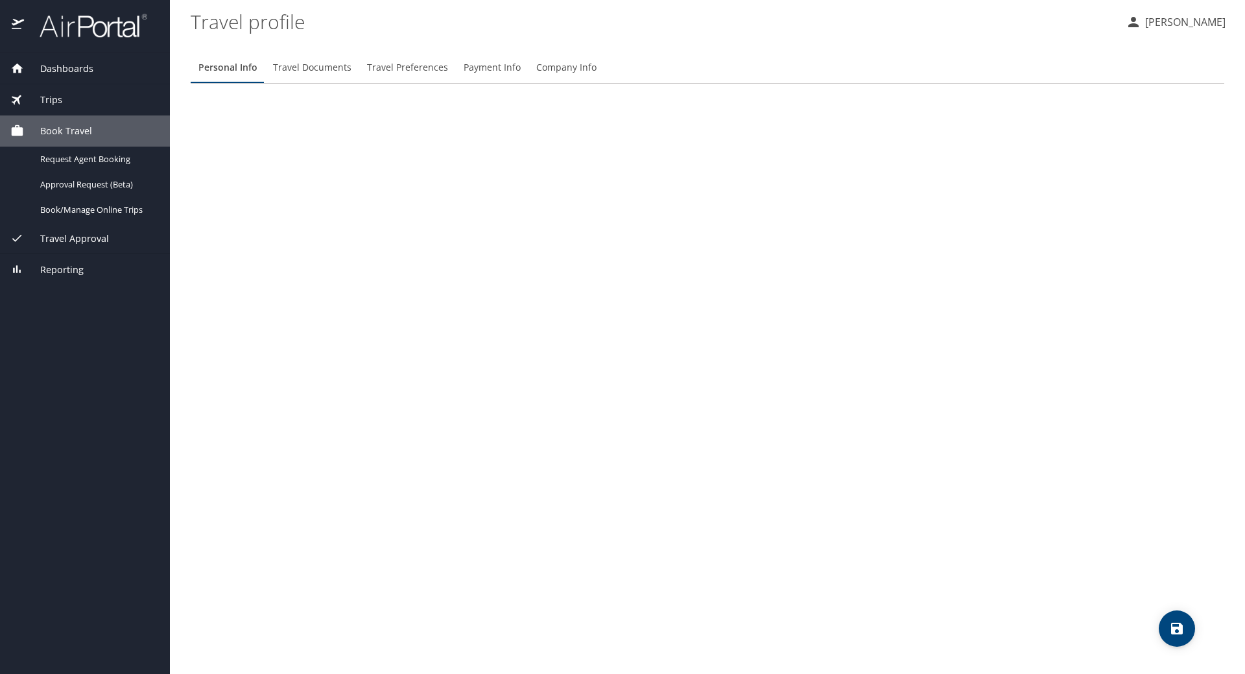
select select "US"
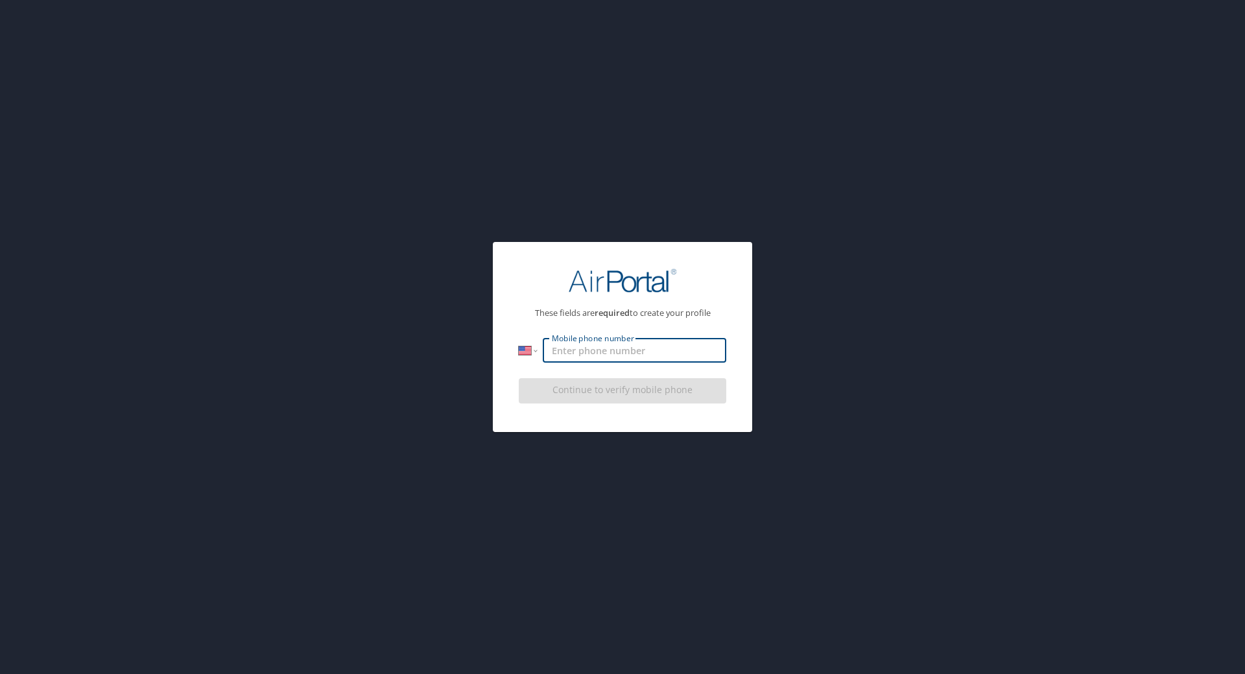
drag, startPoint x: 636, startPoint y: 343, endPoint x: 642, endPoint y: 357, distance: 15.7
click at [636, 343] on input "Mobile phone number" at bounding box center [635, 350] width 184 height 25
click at [562, 352] on input "[PHONE_NUMBER]" at bounding box center [635, 350] width 184 height 25
type input "[PHONE_NUMBER]"
click at [571, 429] on div "These fields are required to create your profile International [GEOGRAPHIC_DATA…" at bounding box center [622, 336] width 259 height 189
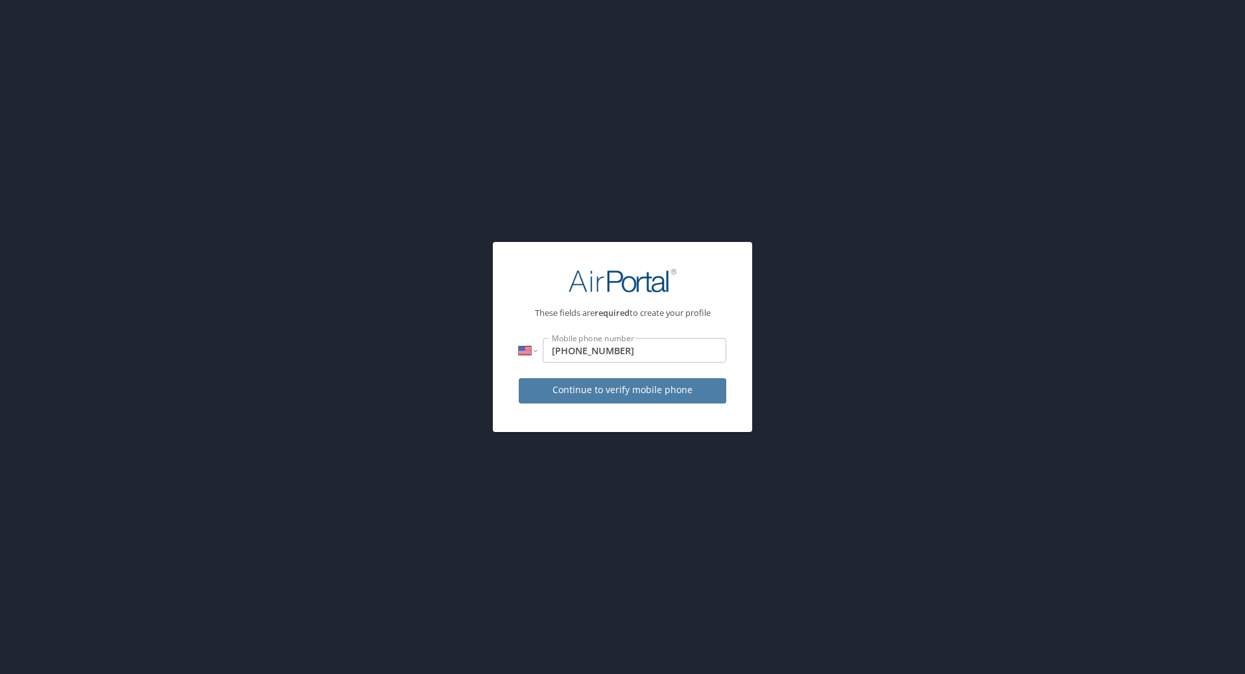
click at [645, 389] on span "Continue to verify mobile phone" at bounding box center [622, 390] width 187 height 16
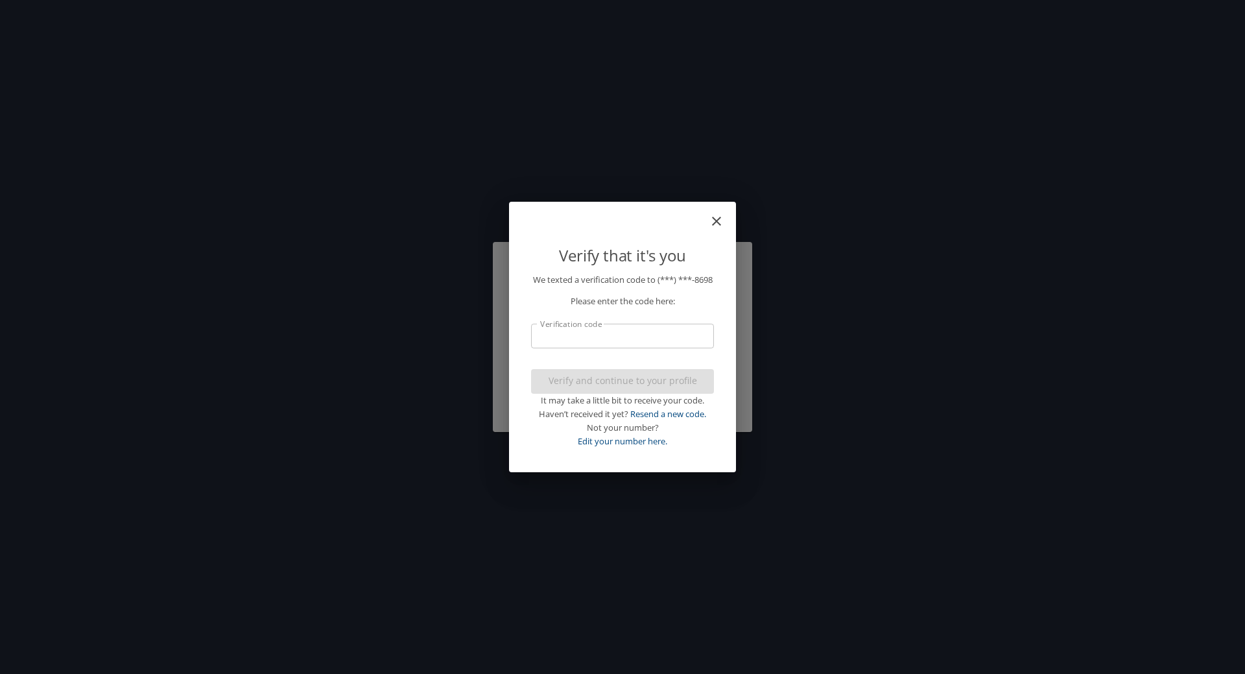
click at [609, 348] on input "Verification code" at bounding box center [622, 336] width 183 height 25
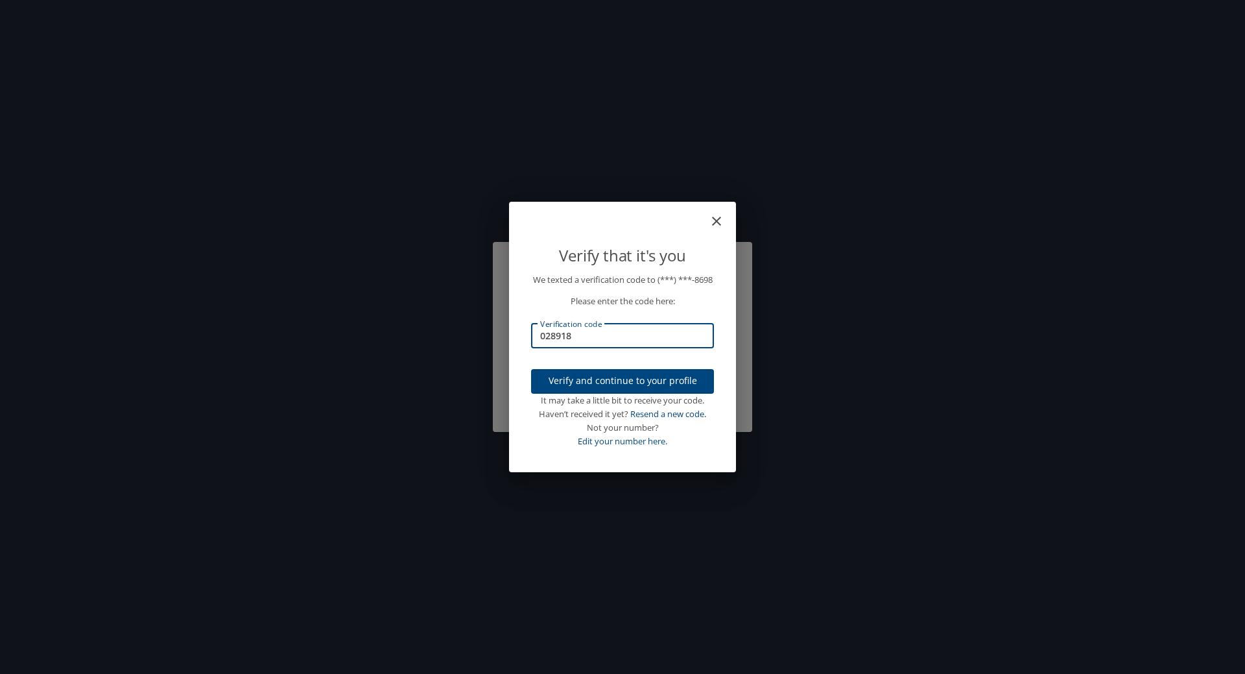
type input "028918"
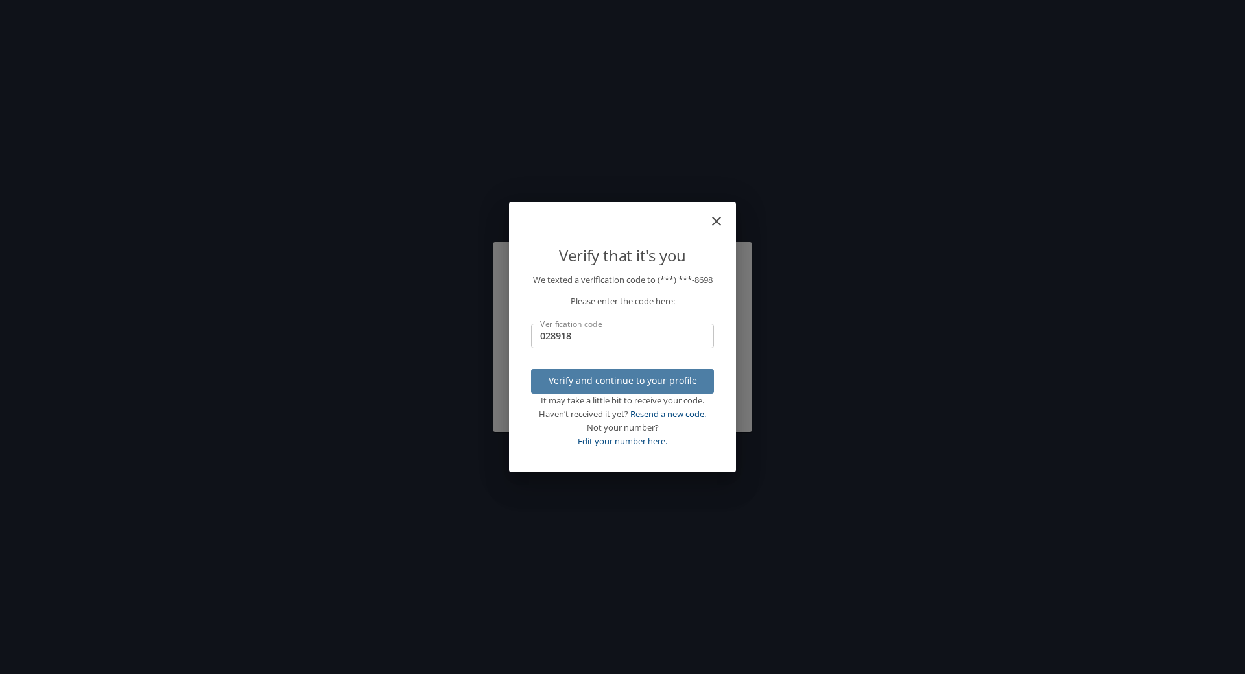
click at [635, 387] on span "Verify and continue to your profile" at bounding box center [623, 381] width 162 height 16
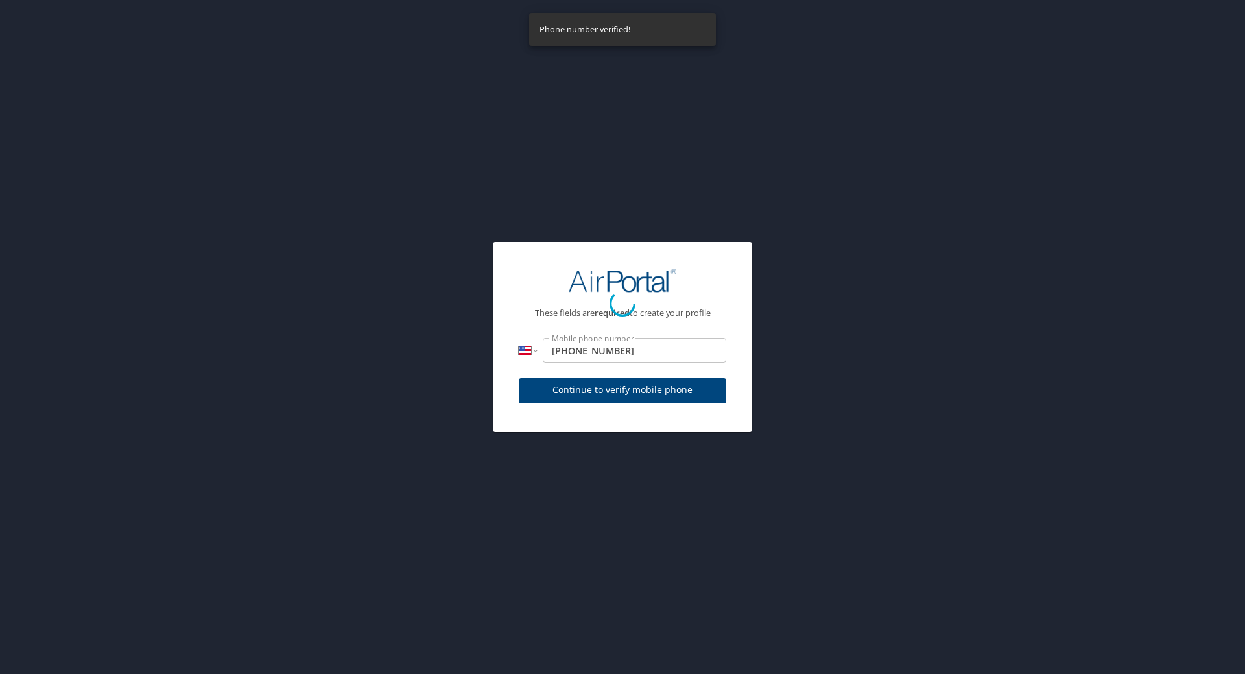
select select "US"
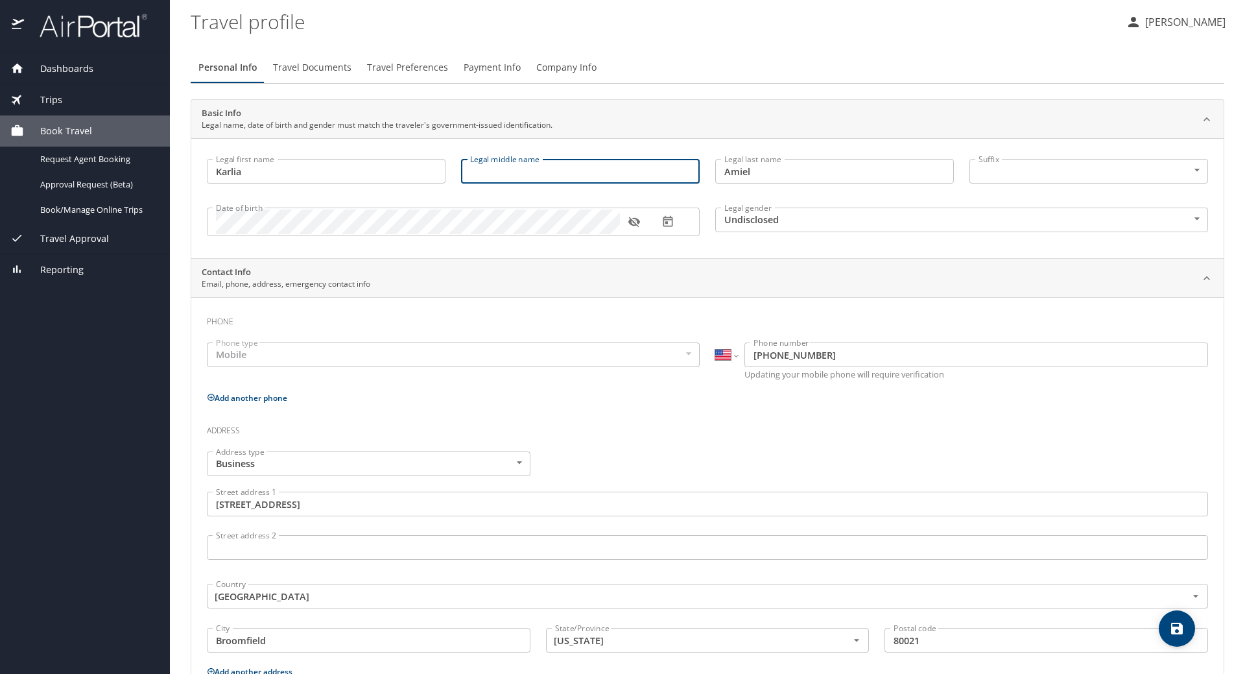
click at [566, 169] on input "Legal middle name" at bounding box center [580, 171] width 239 height 25
type input "Madison"
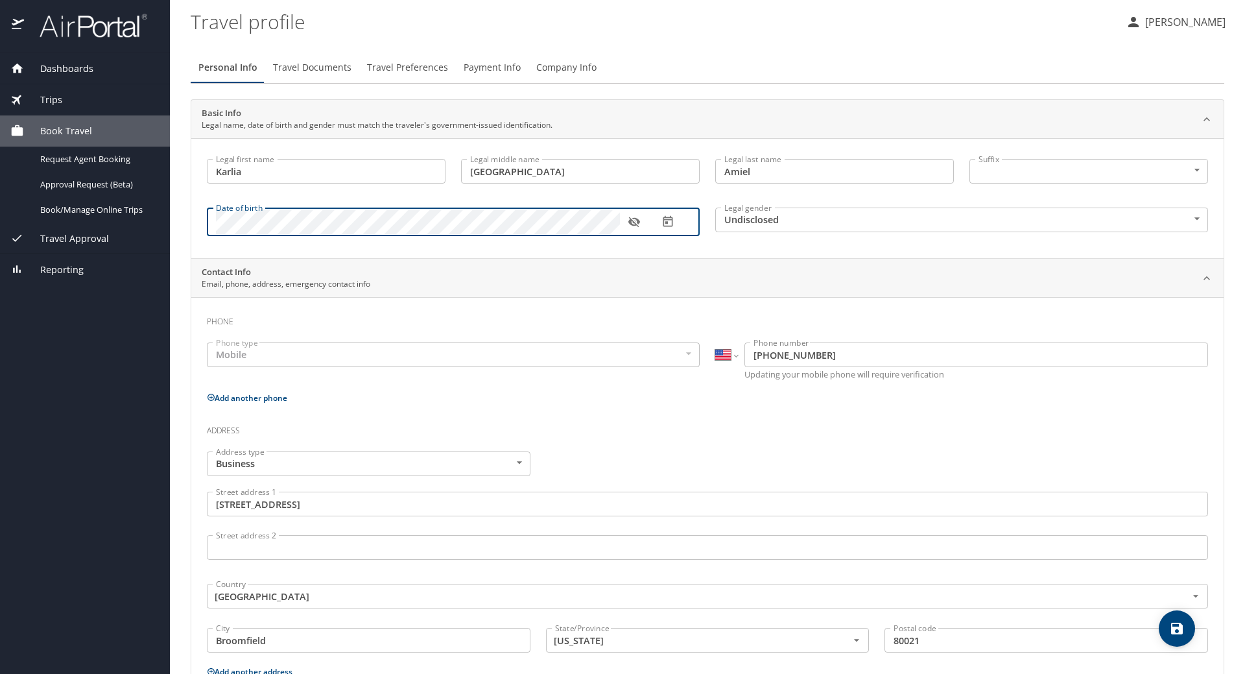
click at [628, 226] on icon "button" at bounding box center [634, 221] width 13 height 13
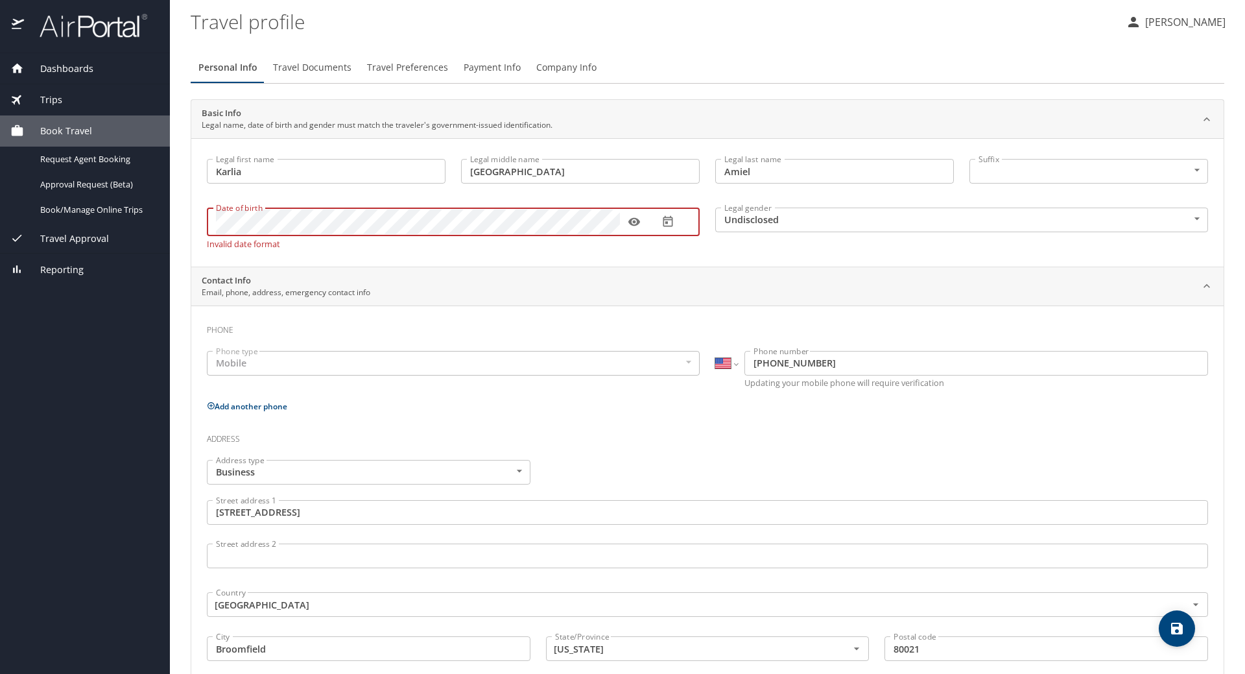
click at [881, 226] on body "Dashboards My Travel Dashboard Trips Current / Future Trips Past Trips Trips Mi…" at bounding box center [622, 337] width 1245 height 674
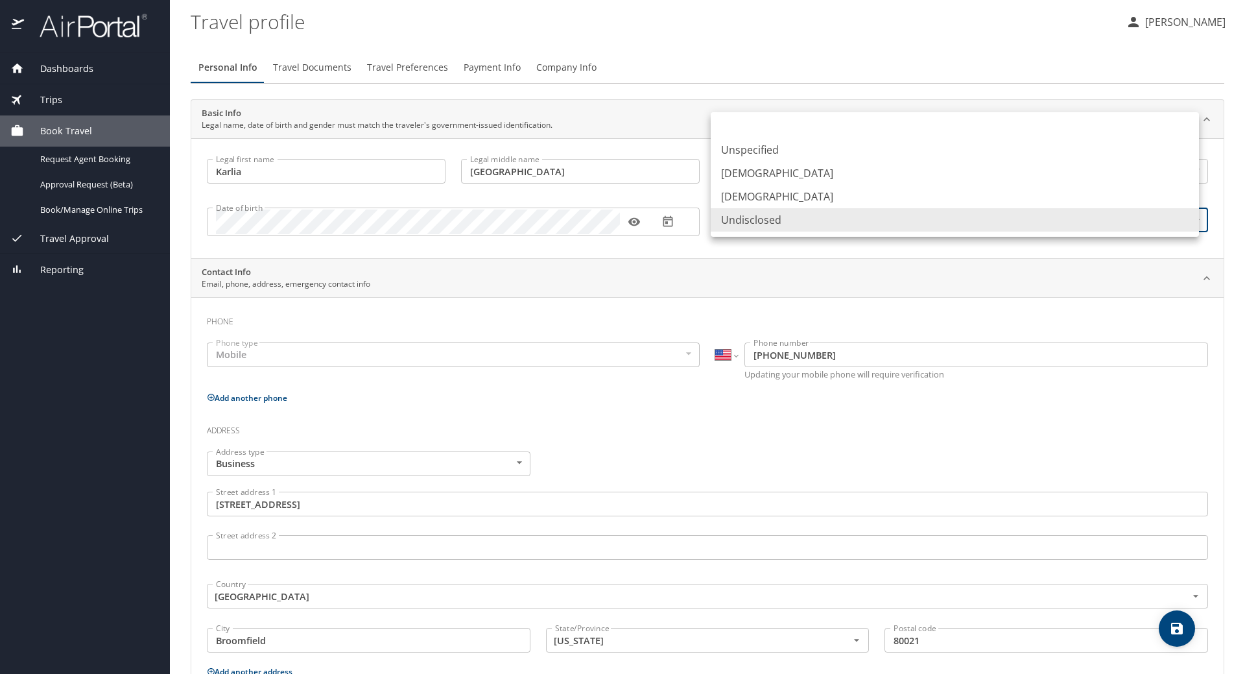
click at [852, 193] on li "Female" at bounding box center [955, 196] width 488 height 23
type input "Female"
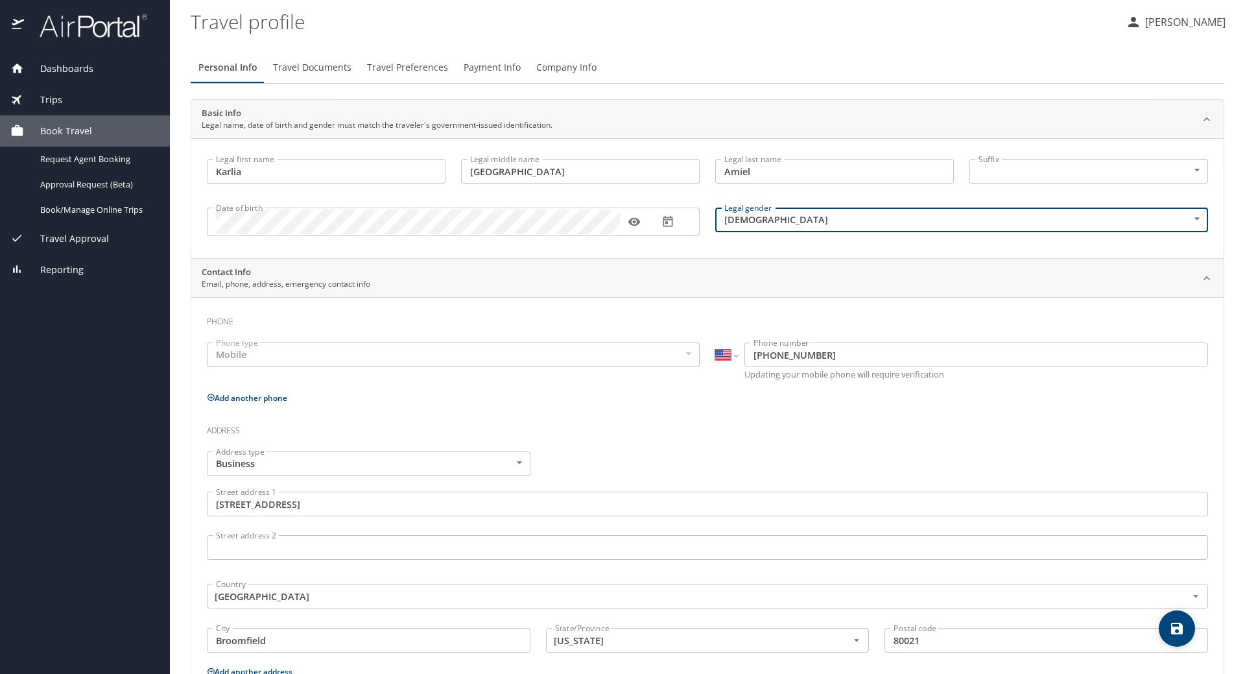
click at [536, 365] on div "Mobile" at bounding box center [453, 354] width 493 height 25
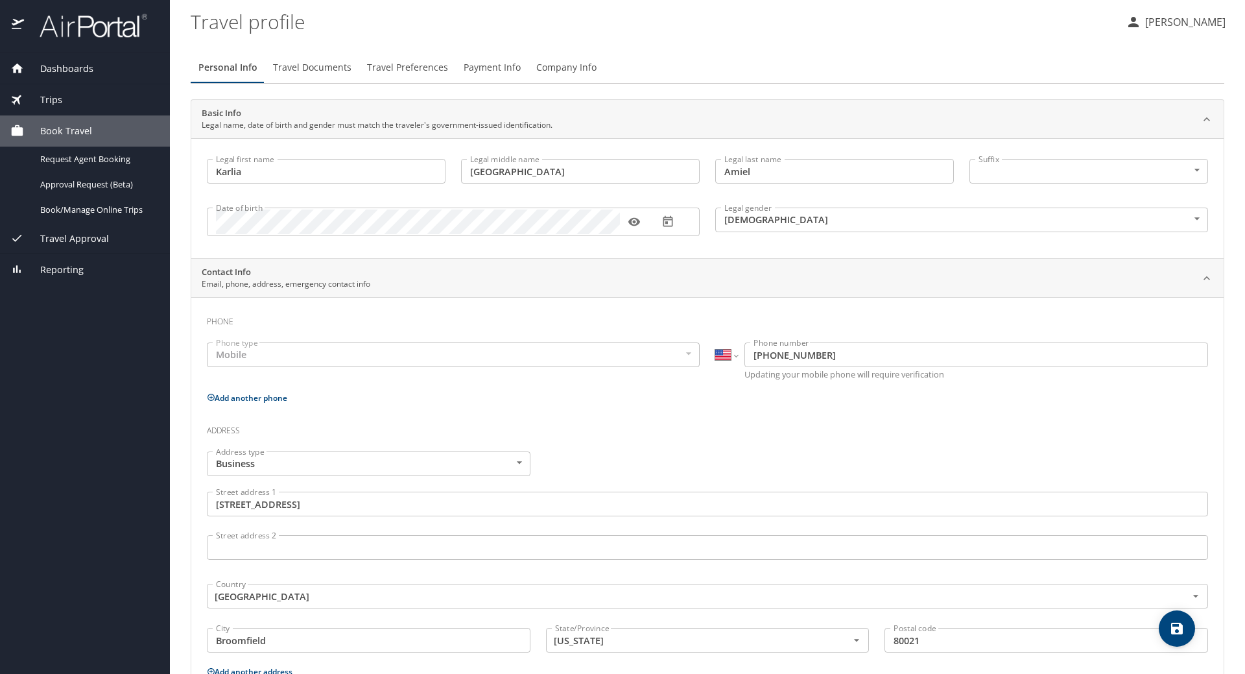
click at [479, 357] on div "Mobile" at bounding box center [453, 354] width 493 height 25
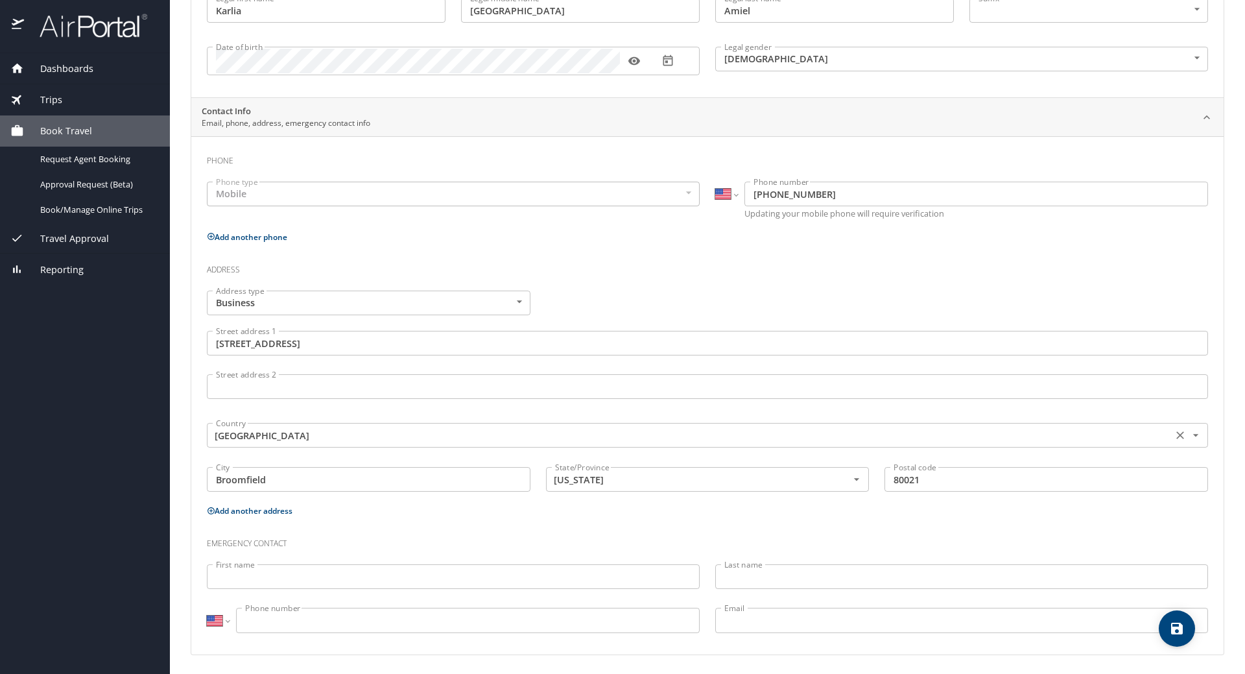
scroll to position [163, 0]
click at [361, 347] on input "500 Eldorado Blvd, Suite 4300" at bounding box center [707, 341] width 1001 height 25
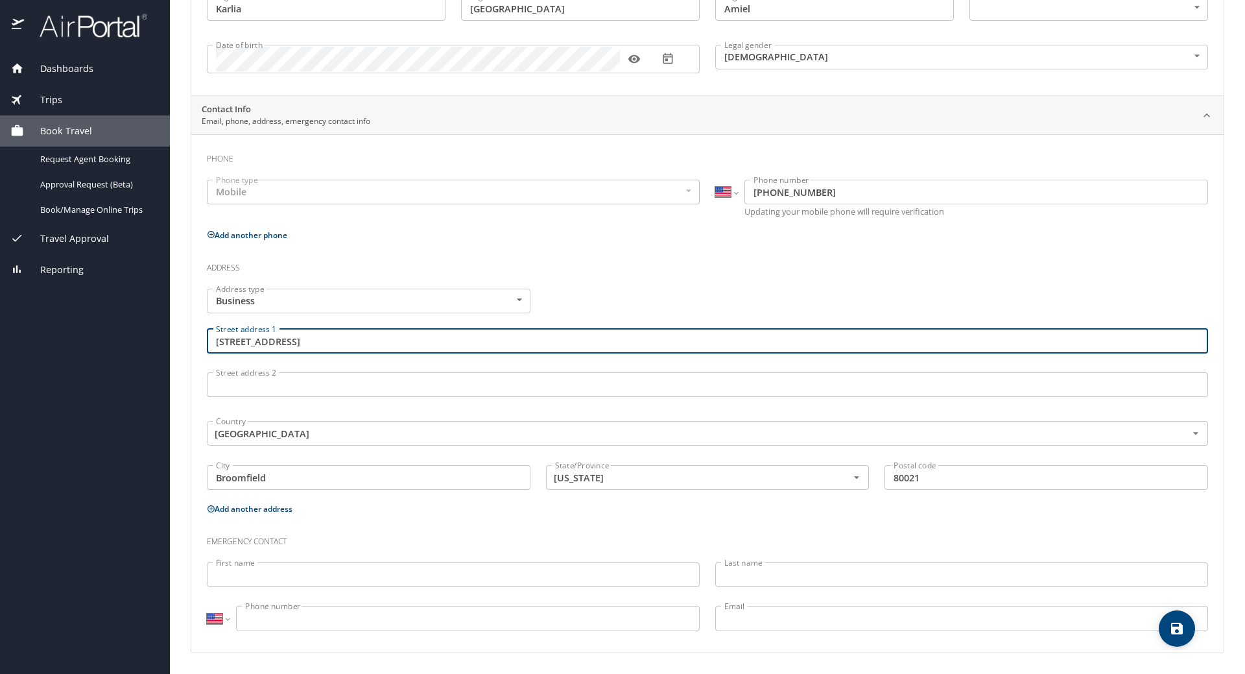
drag, startPoint x: 360, startPoint y: 344, endPoint x: 178, endPoint y: 344, distance: 181.6
click at [178, 344] on main "Travel profile Karlia Amiel Personal Info Travel Documents Travel Preferences P…" at bounding box center [707, 337] width 1075 height 674
type input "1250 Cherokee Street"
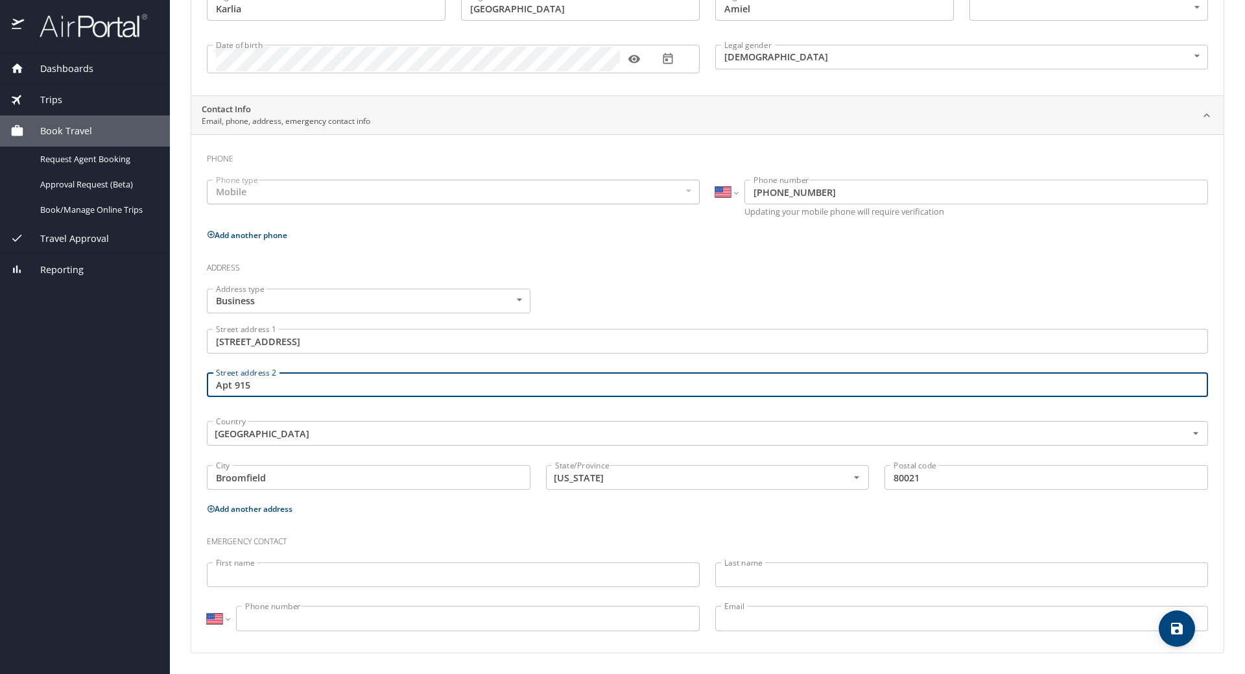
type input "Apt 915"
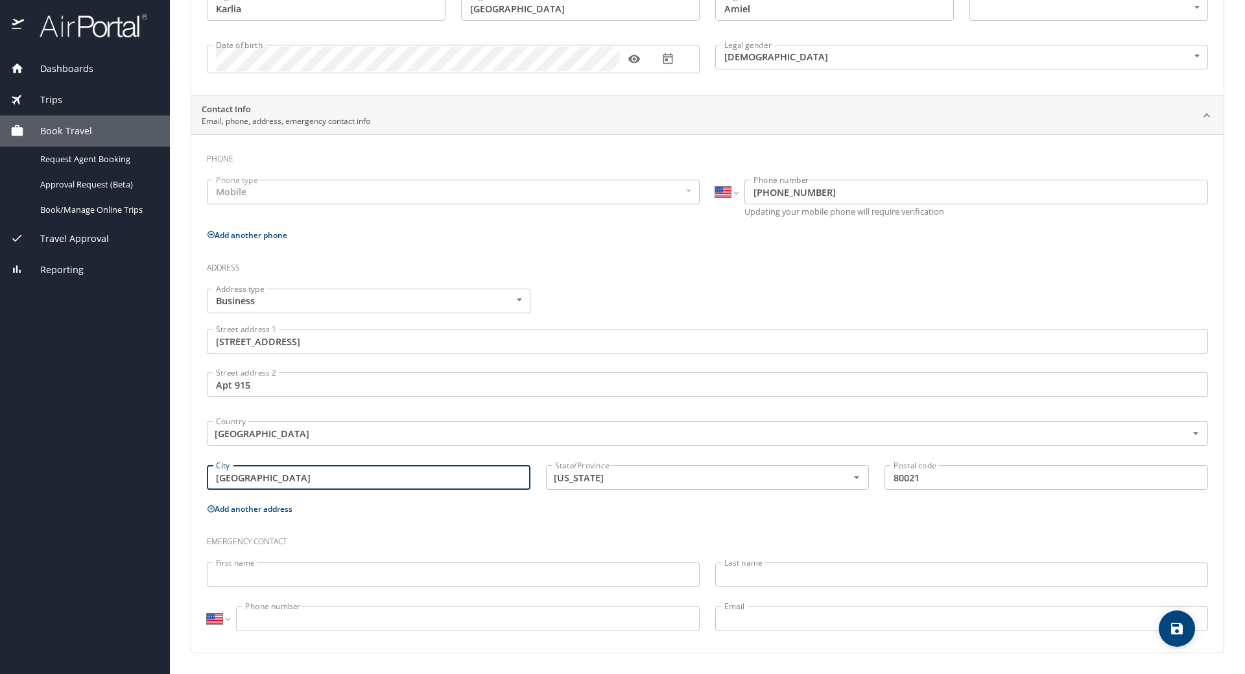
type input "Denver"
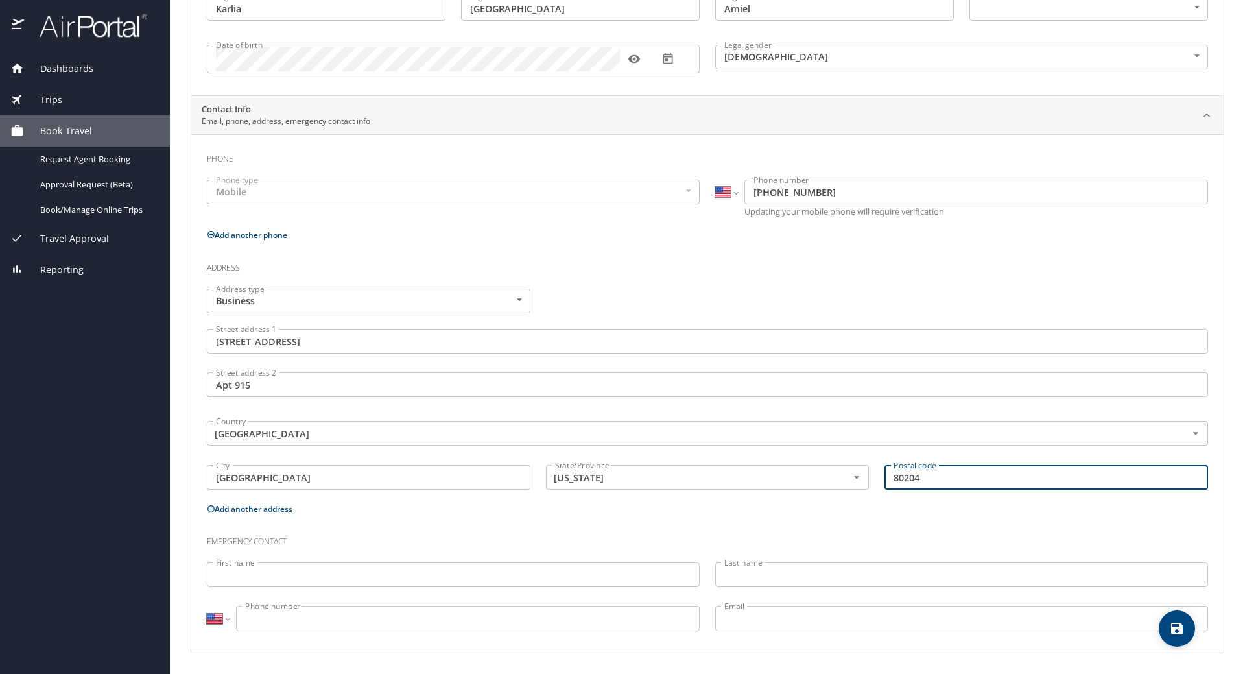
type input "80204"
click at [495, 577] on input "First name" at bounding box center [453, 574] width 493 height 25
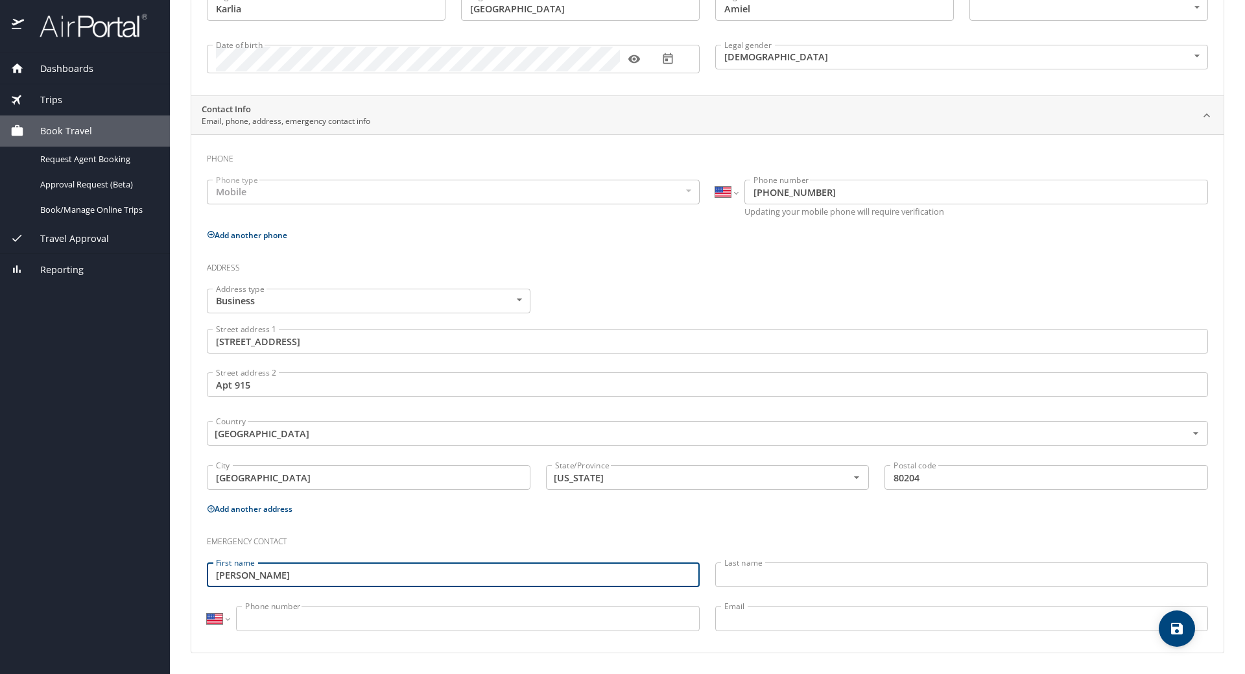
type input "Anthony"
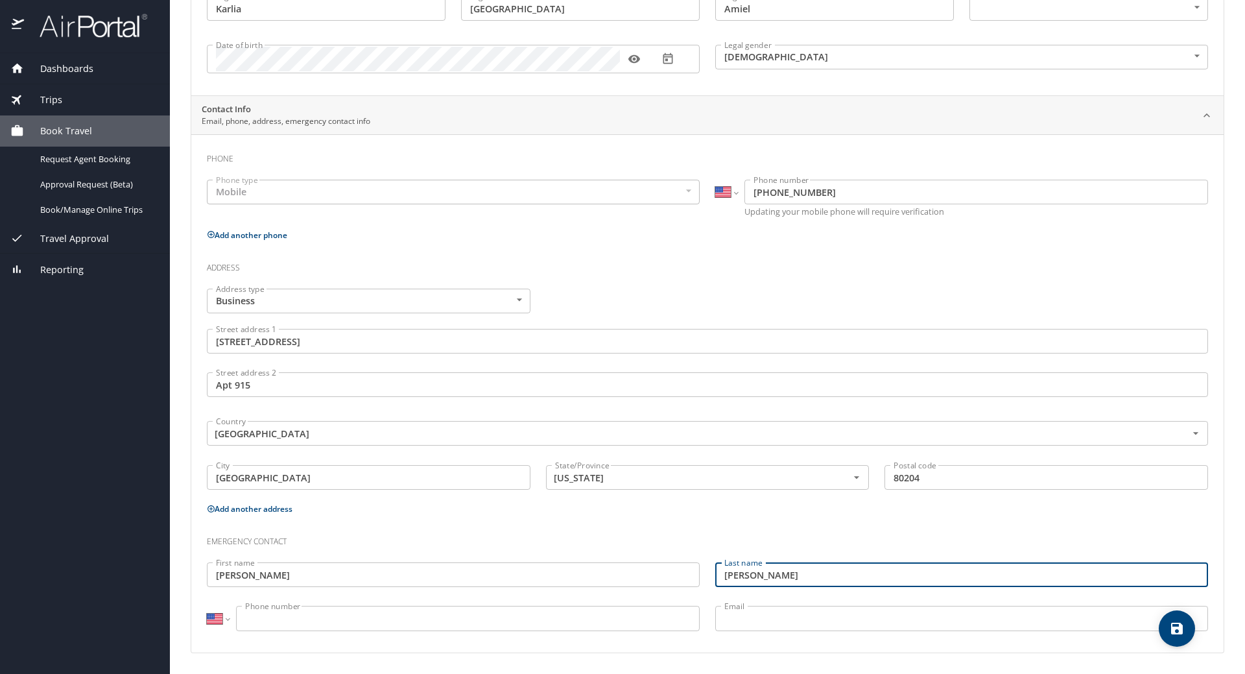
type input "Smarrelli"
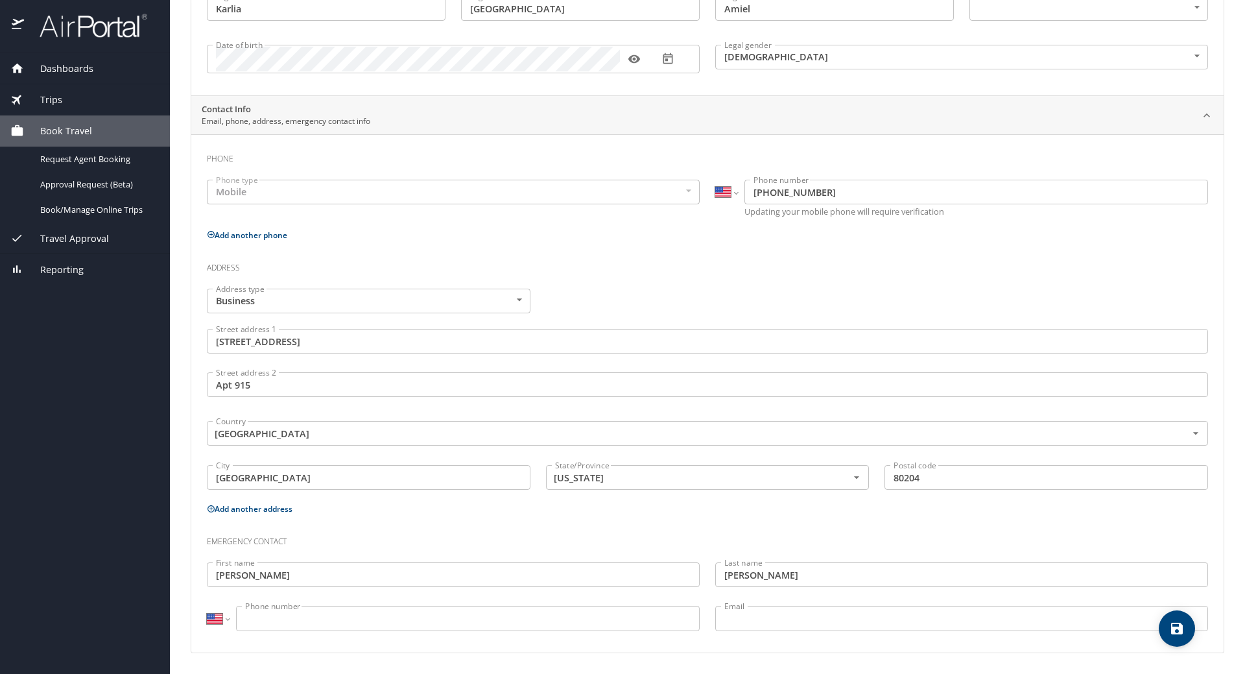
click at [519, 627] on input "Phone number" at bounding box center [468, 618] width 464 height 25
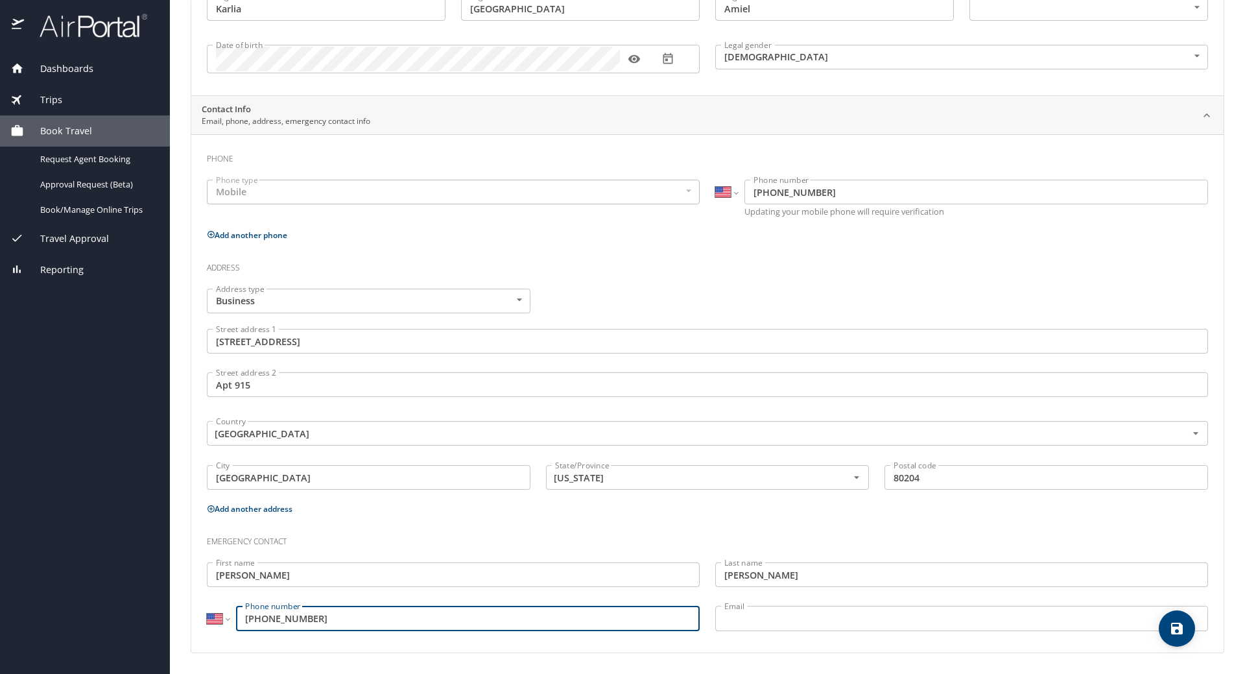
type input "(540) 422-9315"
click at [829, 616] on input "Email" at bounding box center [961, 618] width 493 height 25
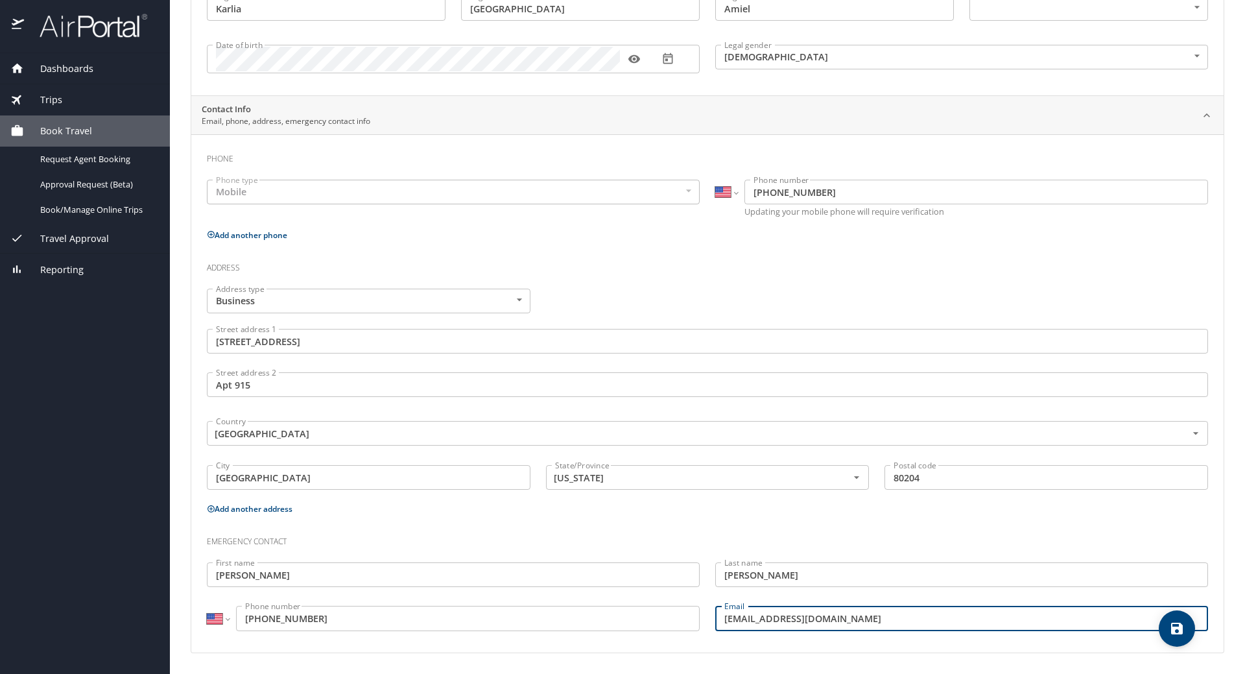
type input "carmensmarrelli@gmail.com"
click at [438, 302] on body "Dashboards My Travel Dashboard Trips Current / Future Trips Past Trips Trips Mi…" at bounding box center [622, 337] width 1245 height 674
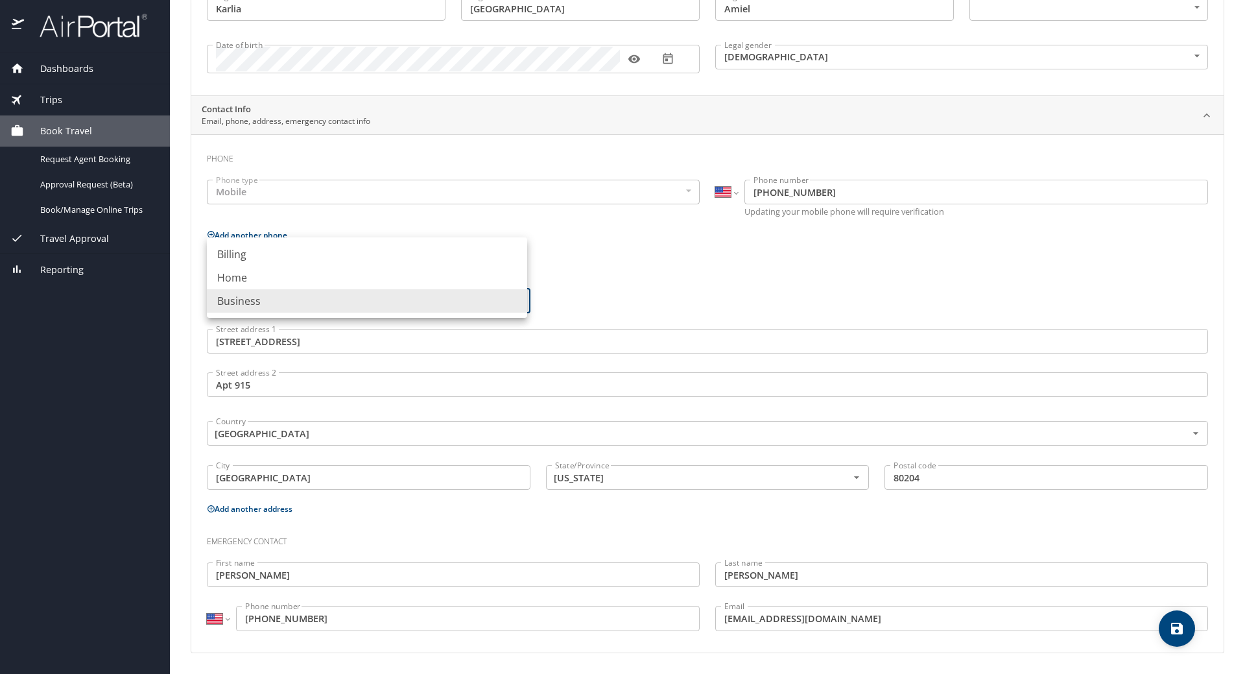
click at [341, 277] on li "Home" at bounding box center [367, 277] width 320 height 23
type input "Home"
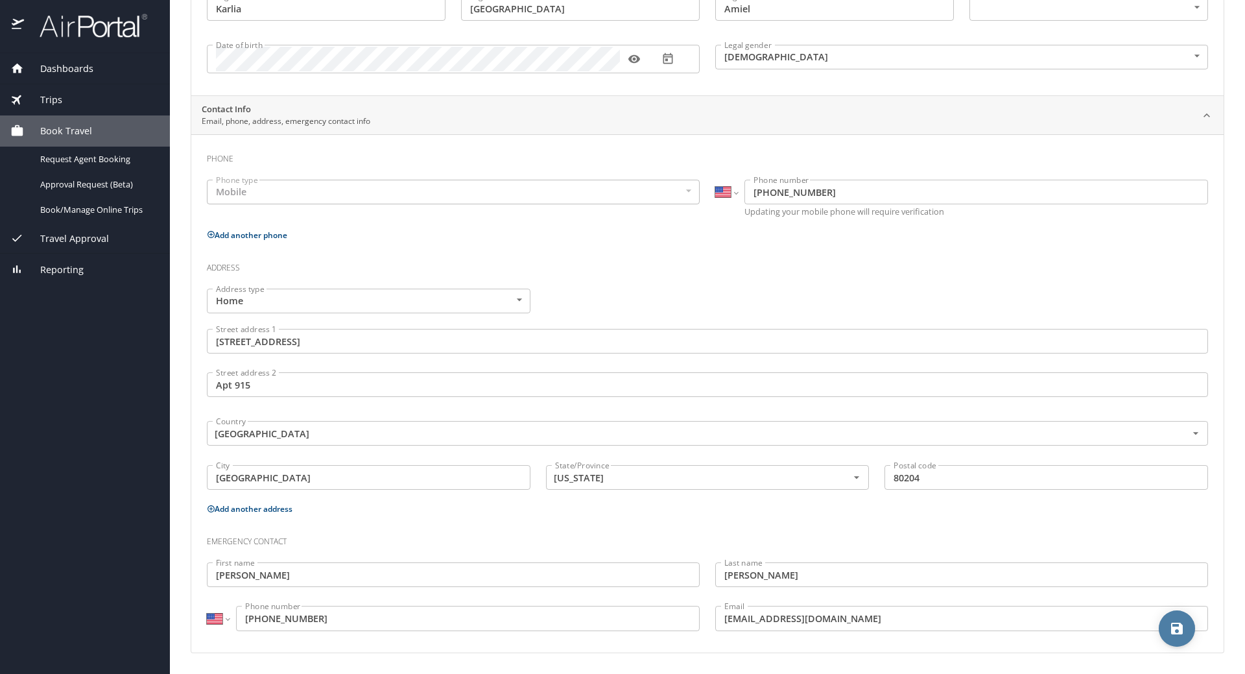
click at [1170, 629] on icon "save" at bounding box center [1177, 629] width 16 height 16
select select "US"
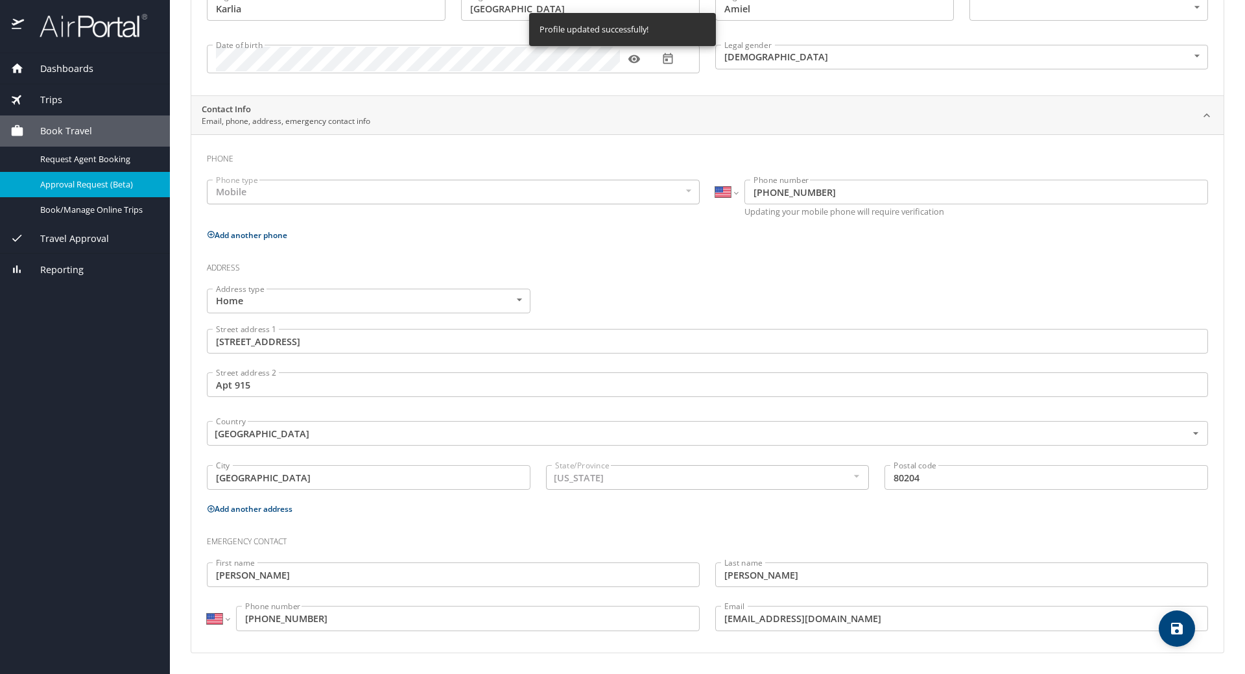
select select "US"
click at [97, 160] on span "Request Agent Booking" at bounding box center [97, 159] width 114 height 12
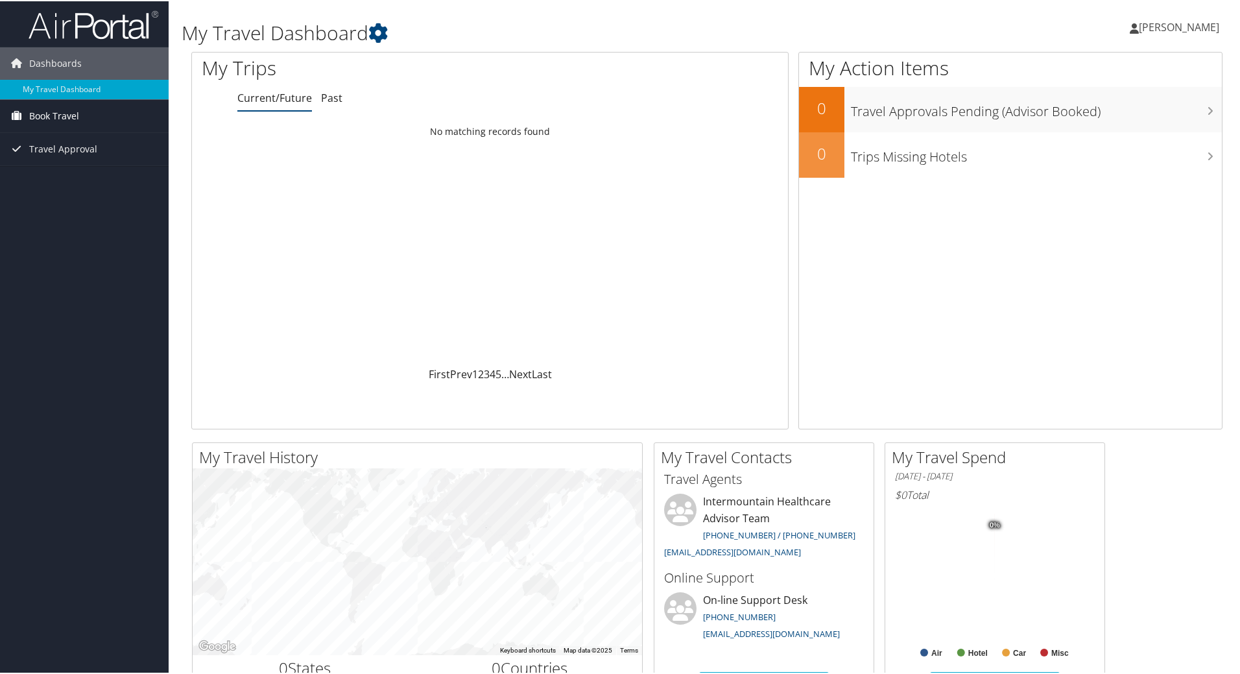
click at [69, 114] on span "Book Travel" at bounding box center [54, 115] width 50 height 32
click at [72, 142] on link "Approval Request (Beta)" at bounding box center [84, 140] width 169 height 19
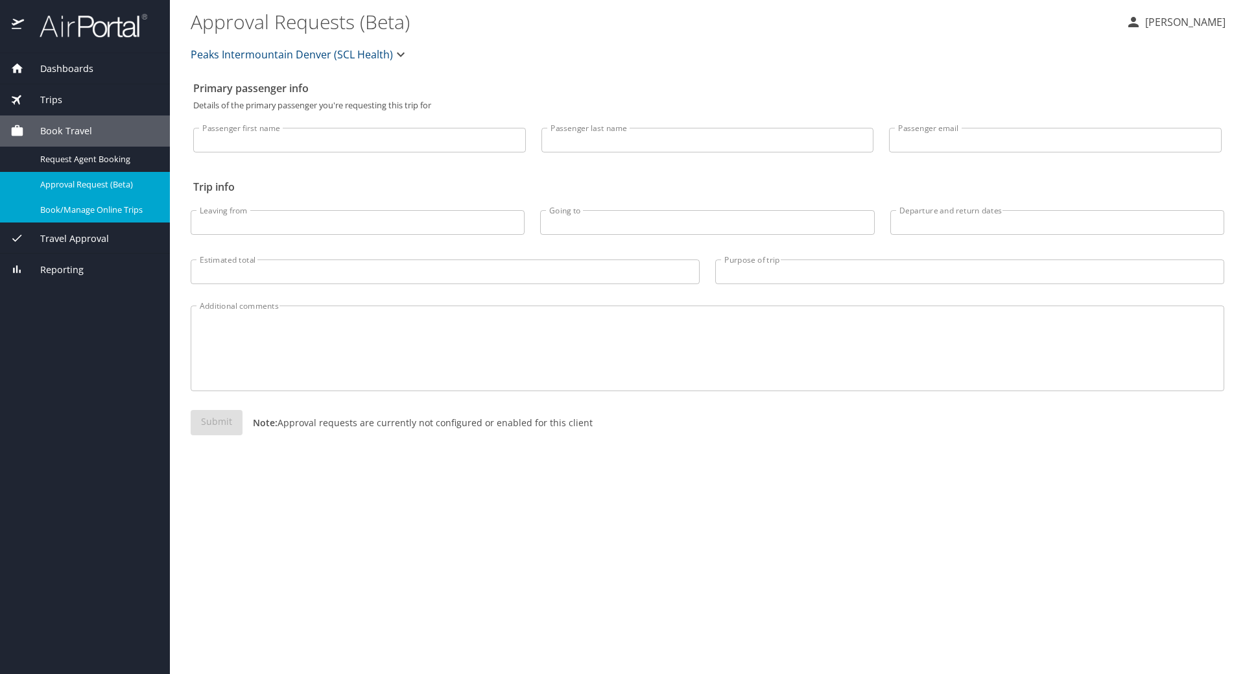
click at [108, 217] on div "Book/Manage Online Trips" at bounding box center [84, 209] width 149 height 15
click at [120, 237] on div "Travel Approval" at bounding box center [84, 239] width 149 height 14
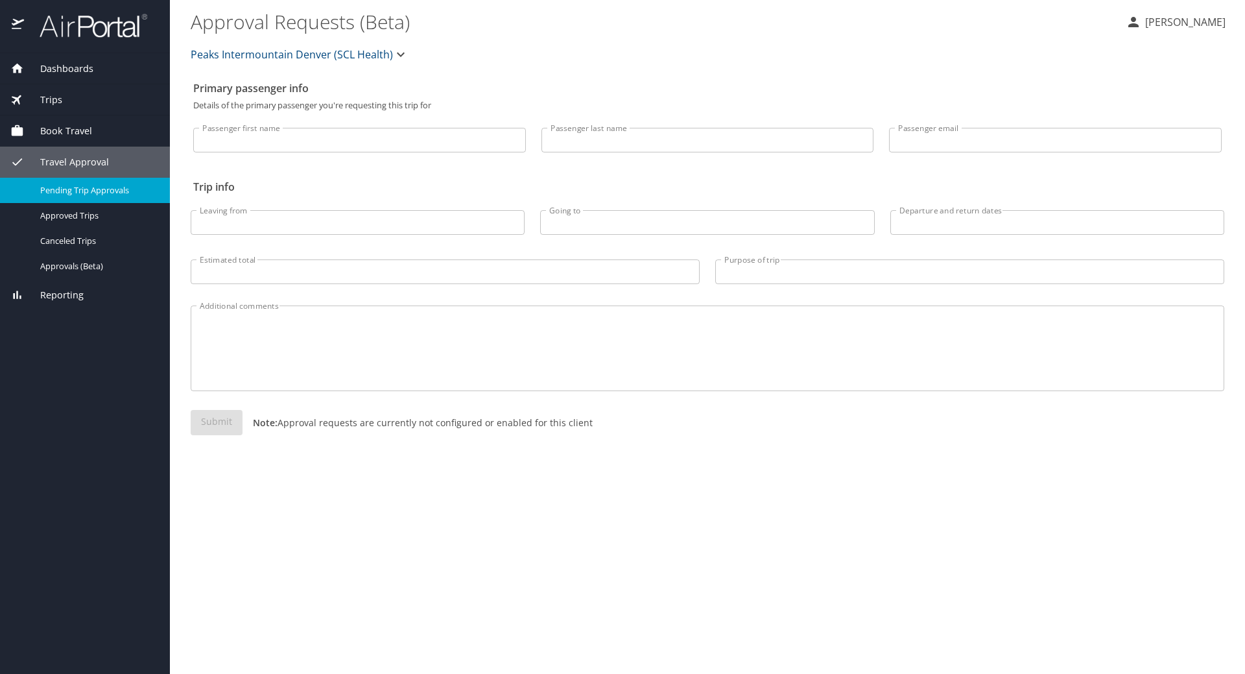
click at [131, 197] on div "Pending Trip Approvals" at bounding box center [84, 190] width 149 height 15
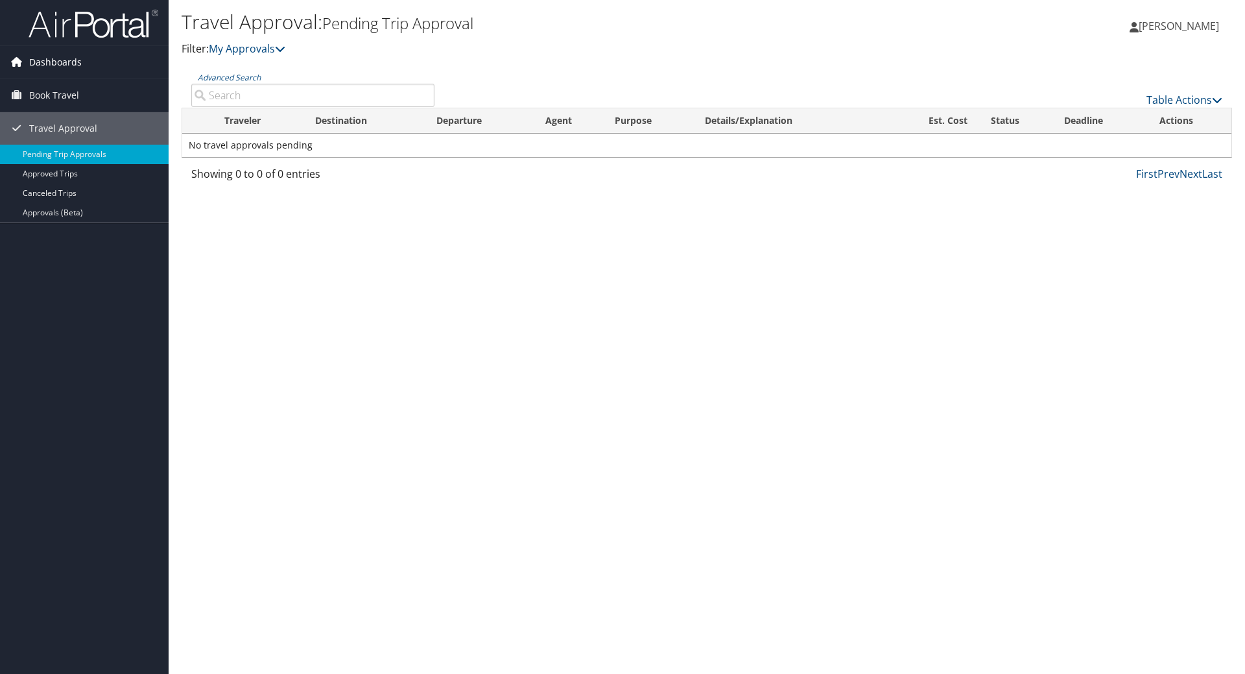
click at [65, 60] on span "Dashboards" at bounding box center [55, 62] width 53 height 32
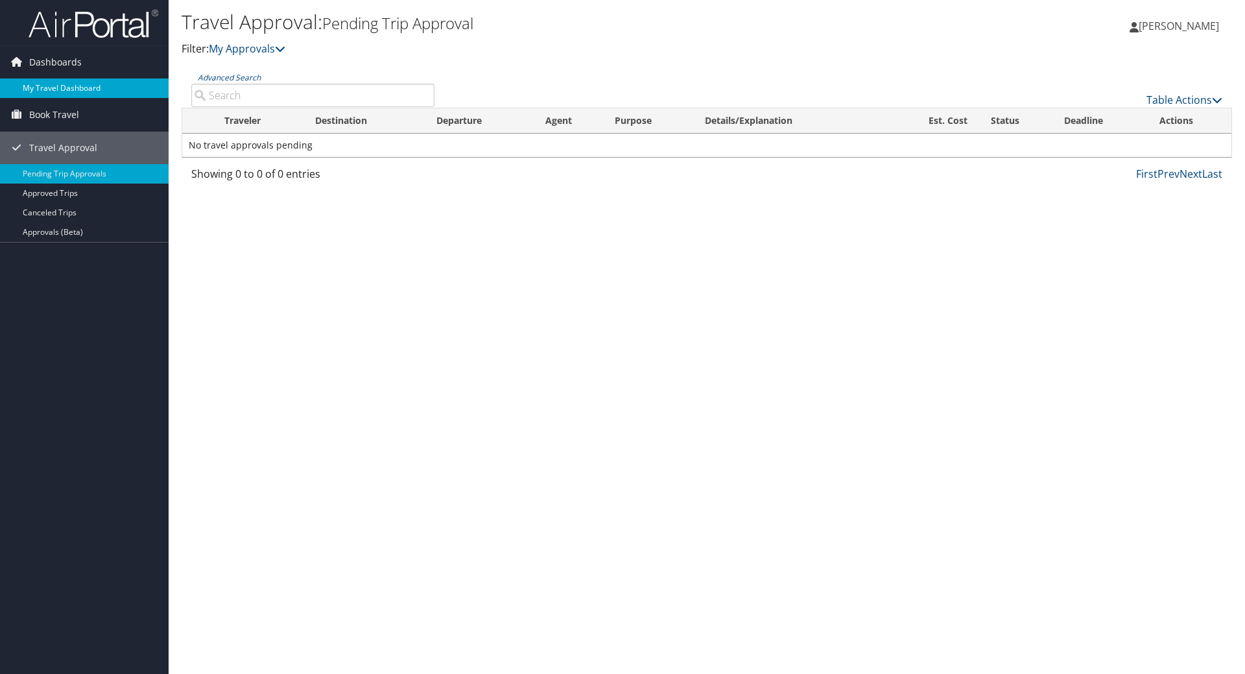
click at [20, 86] on link "My Travel Dashboard" at bounding box center [84, 87] width 169 height 19
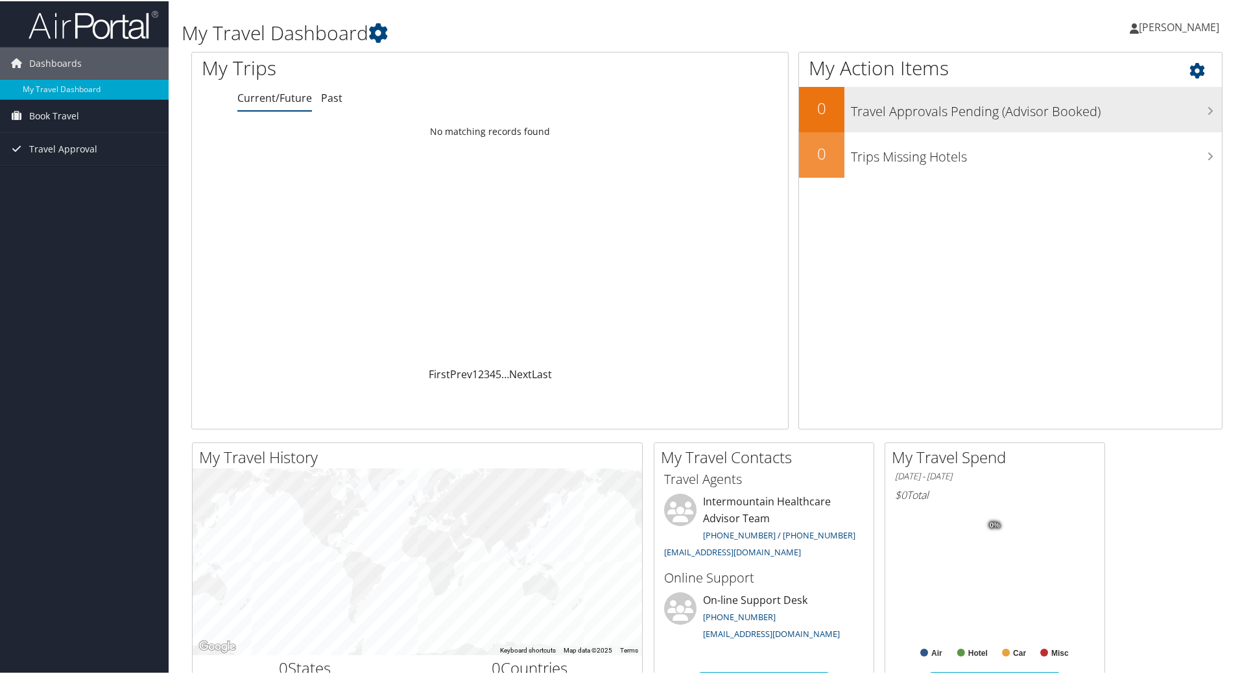
click at [1201, 110] on h3 "Travel Approvals Pending (Advisor Booked)" at bounding box center [1036, 107] width 371 height 25
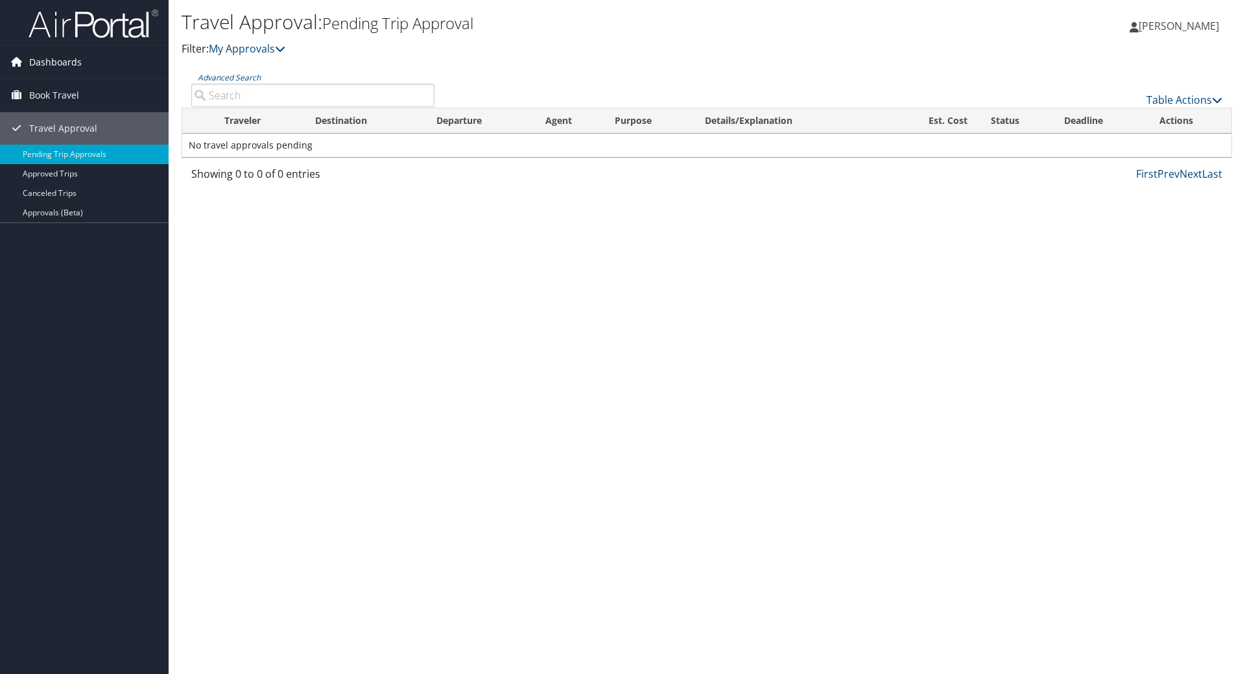
click at [59, 66] on span "Dashboards" at bounding box center [55, 62] width 53 height 32
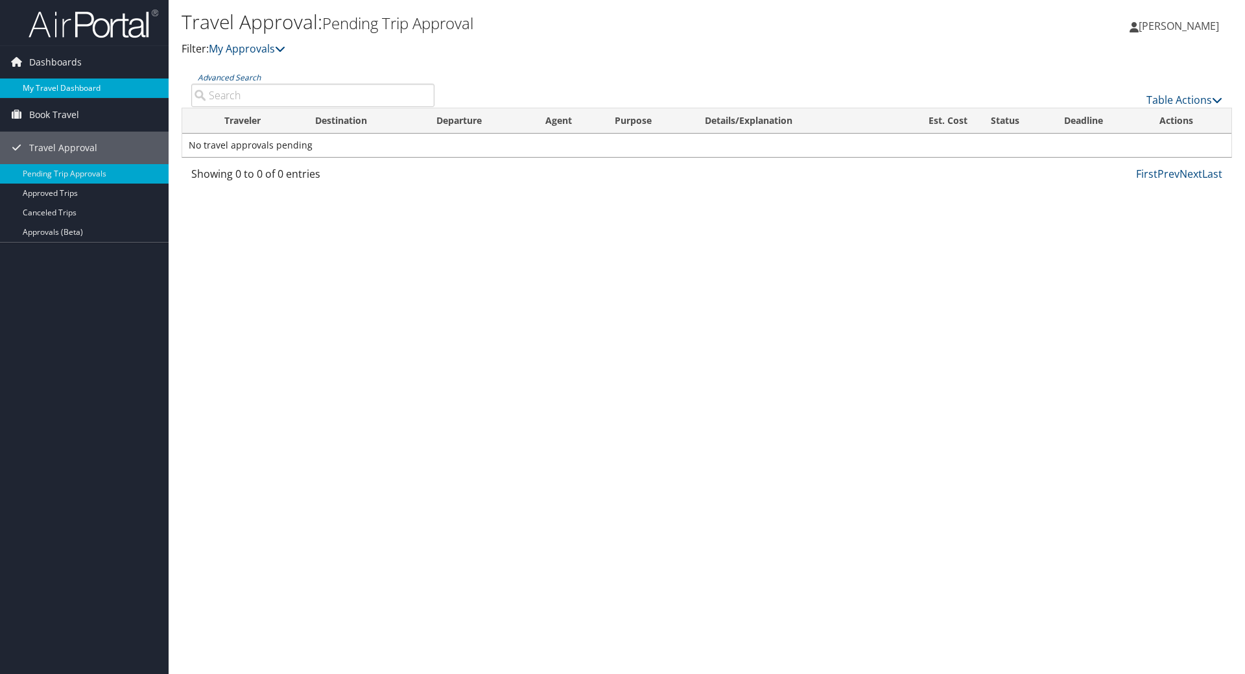
click at [53, 87] on link "My Travel Dashboard" at bounding box center [84, 87] width 169 height 19
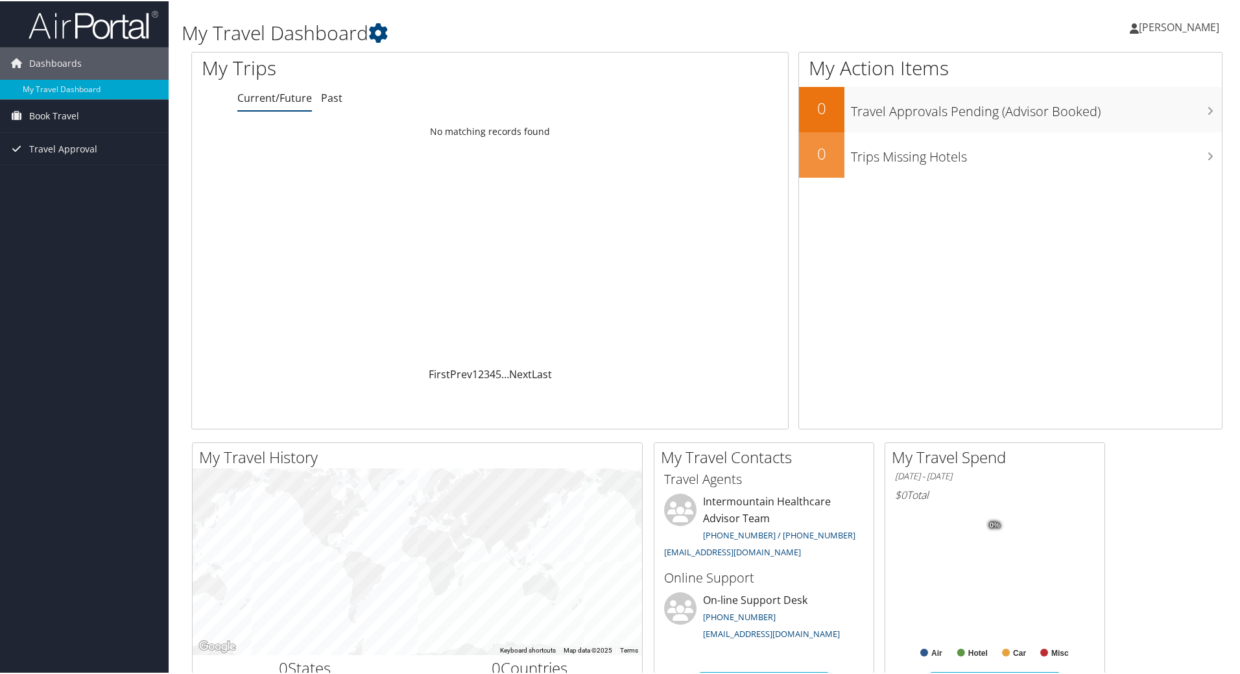
click at [1174, 30] on span "[PERSON_NAME]" at bounding box center [1179, 26] width 80 height 14
click at [1140, 114] on link "View Travel Profile" at bounding box center [1144, 115] width 145 height 22
click at [45, 119] on span "Book Travel" at bounding box center [54, 115] width 50 height 32
click at [51, 186] on span "Travel Approval" at bounding box center [63, 187] width 68 height 32
click at [1206, 25] on span "[PERSON_NAME]" at bounding box center [1179, 26] width 80 height 14
